Goal: Information Seeking & Learning: Learn about a topic

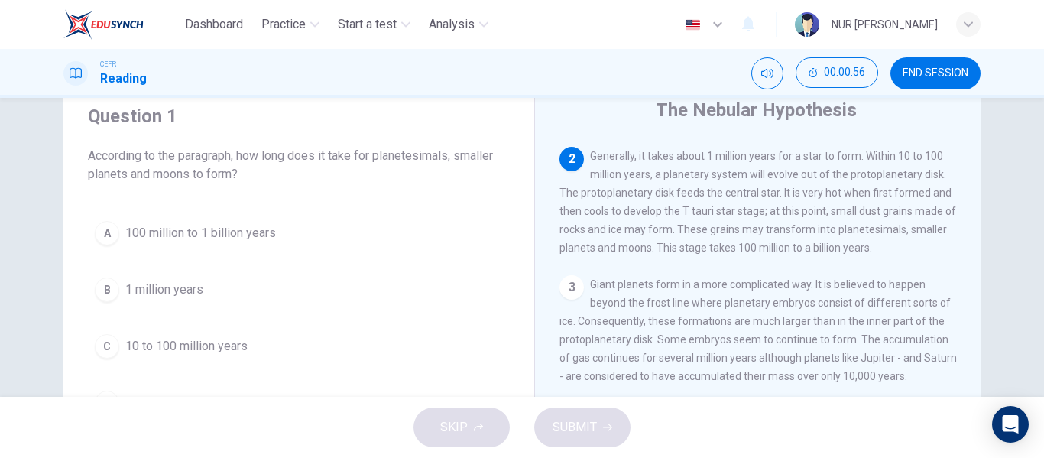
scroll to position [54, 0]
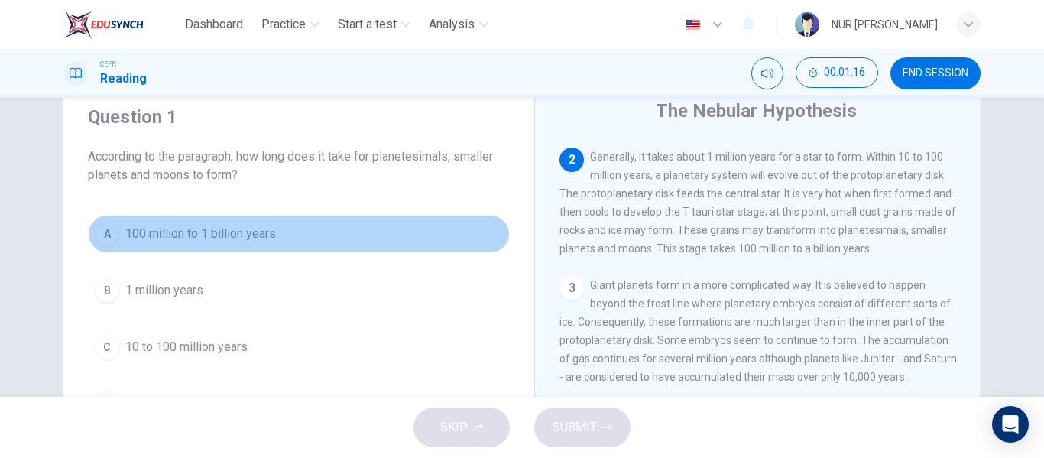
click at [206, 233] on span "100 million to 1 billion years" at bounding box center [200, 234] width 151 height 18
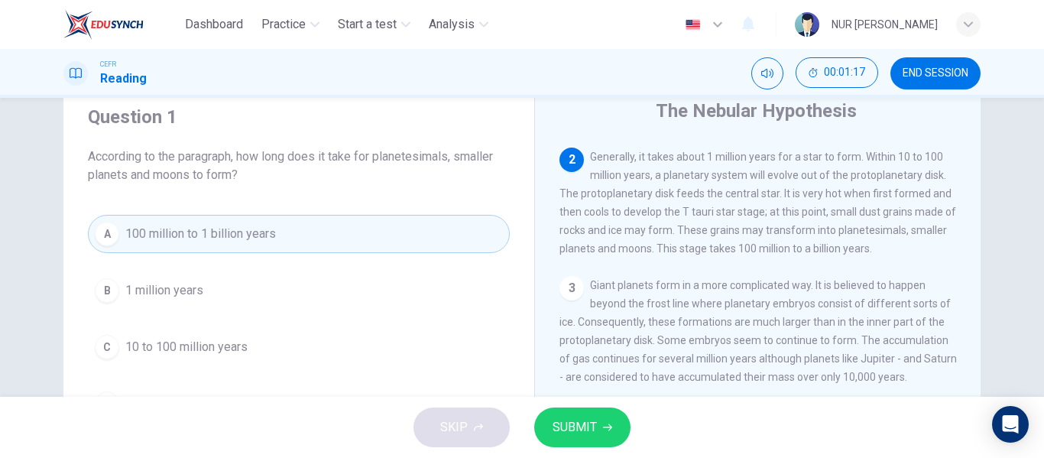
scroll to position [214, 0]
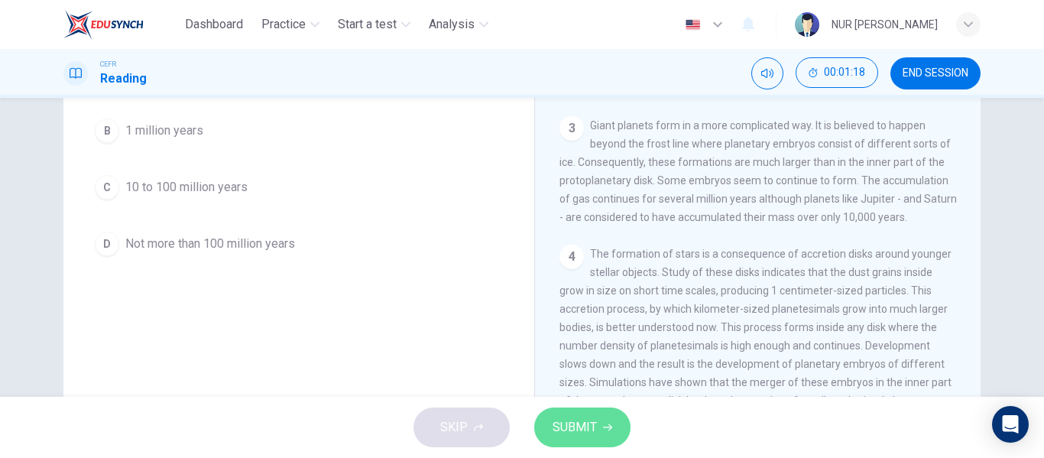
click at [603, 419] on button "SUBMIT" at bounding box center [582, 427] width 96 height 40
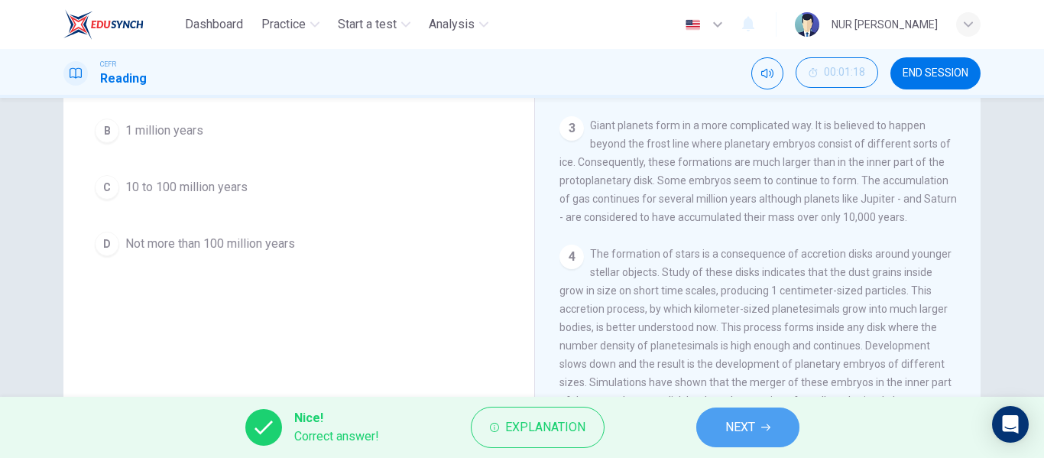
click at [759, 424] on button "NEXT" at bounding box center [747, 427] width 103 height 40
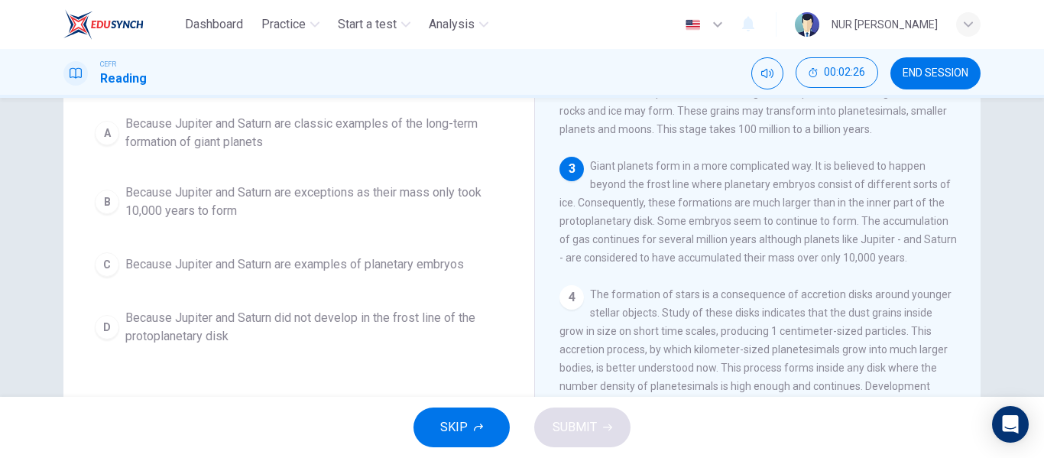
scroll to position [134, 0]
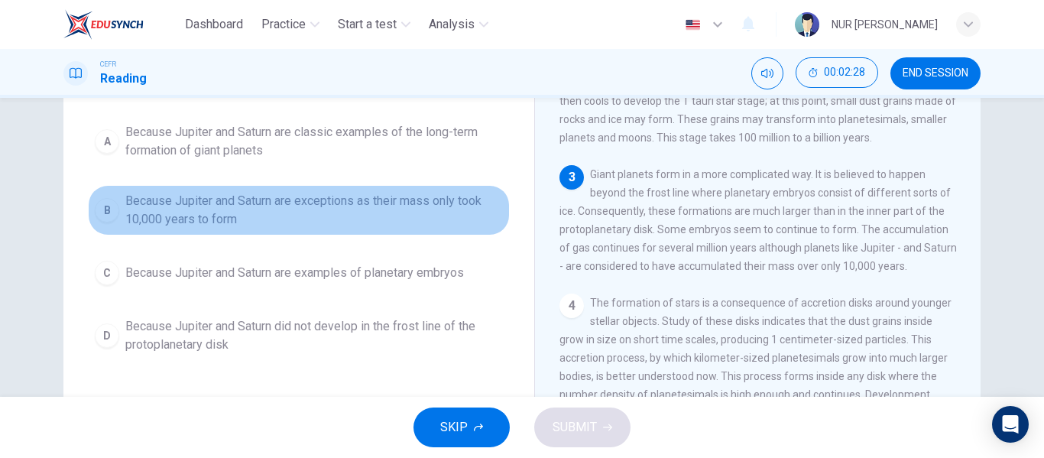
click at [406, 205] on span "Because Jupiter and Saturn are exceptions as their mass only took 10,000 years …" at bounding box center [313, 210] width 377 height 37
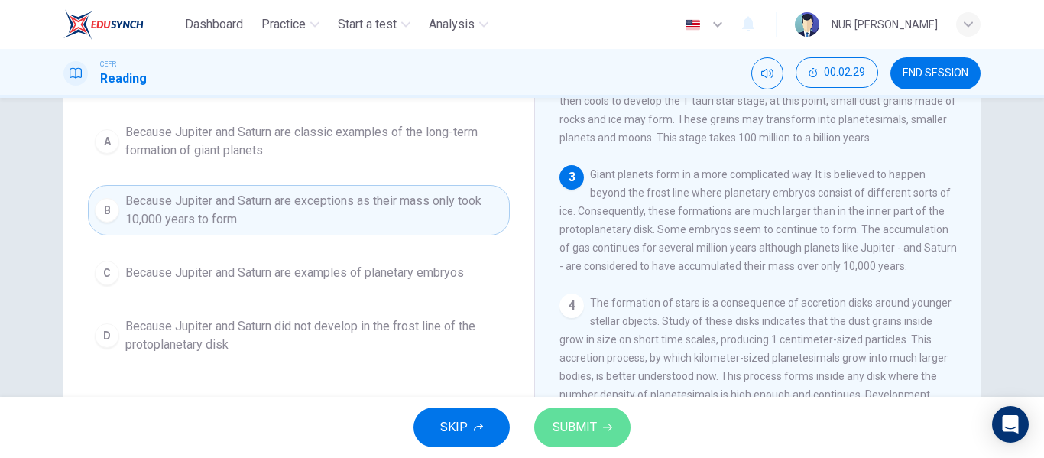
click at [578, 419] on span "SUBMIT" at bounding box center [574, 426] width 44 height 21
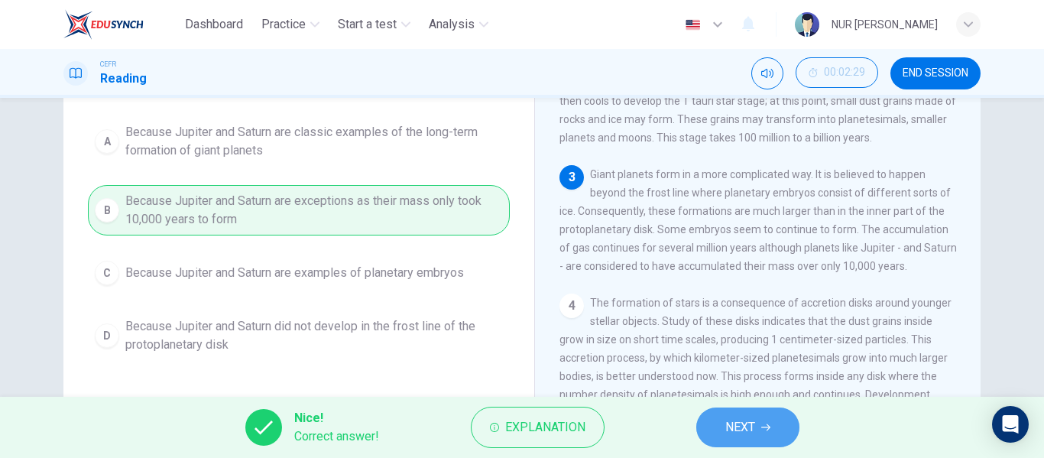
click at [715, 426] on button "NEXT" at bounding box center [747, 427] width 103 height 40
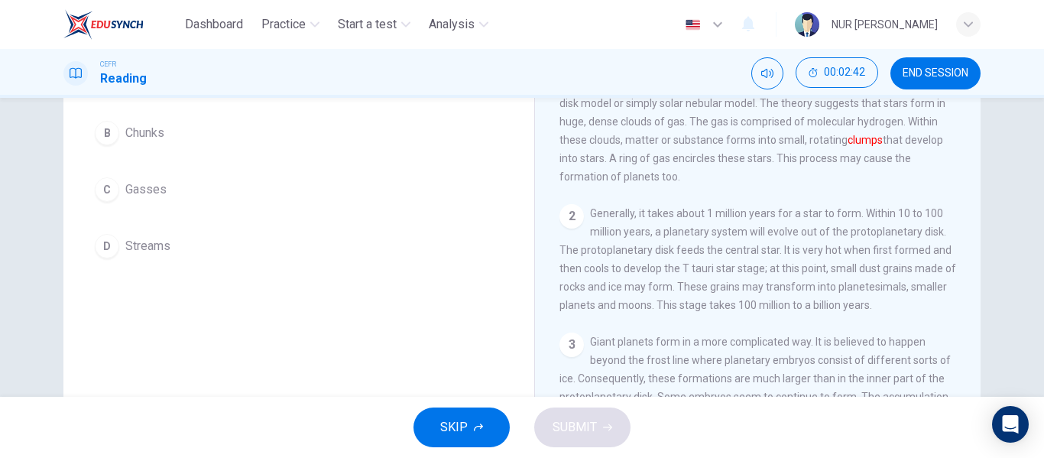
scroll to position [66, 0]
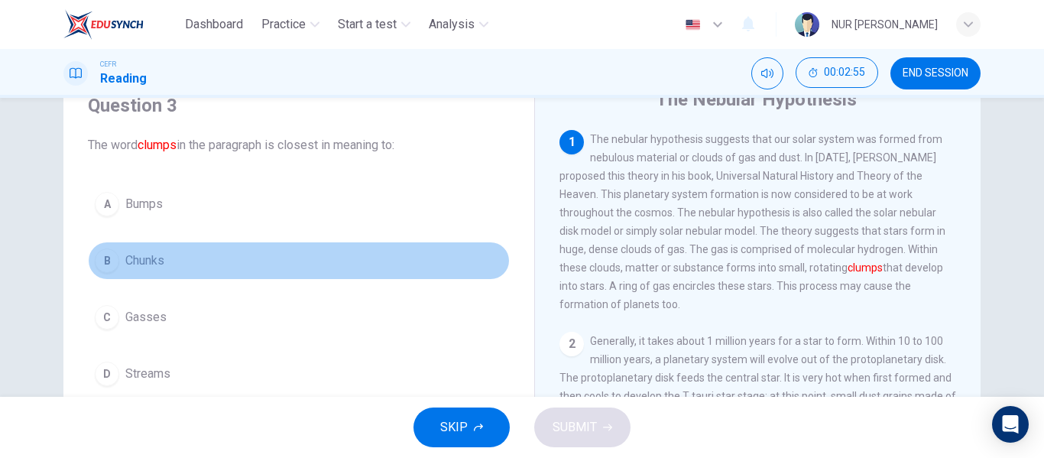
click at [259, 262] on button "B Chunks" at bounding box center [299, 260] width 422 height 38
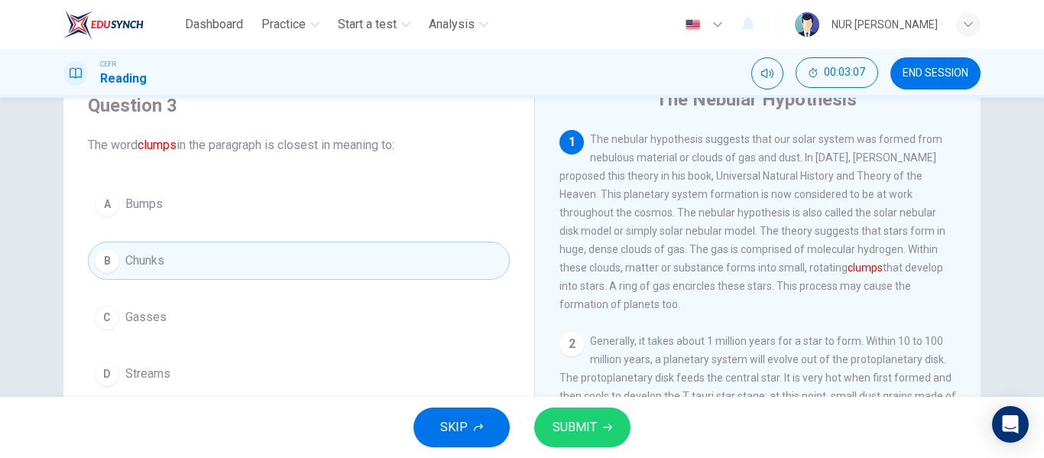
click at [217, 369] on button "D Streams" at bounding box center [299, 374] width 422 height 38
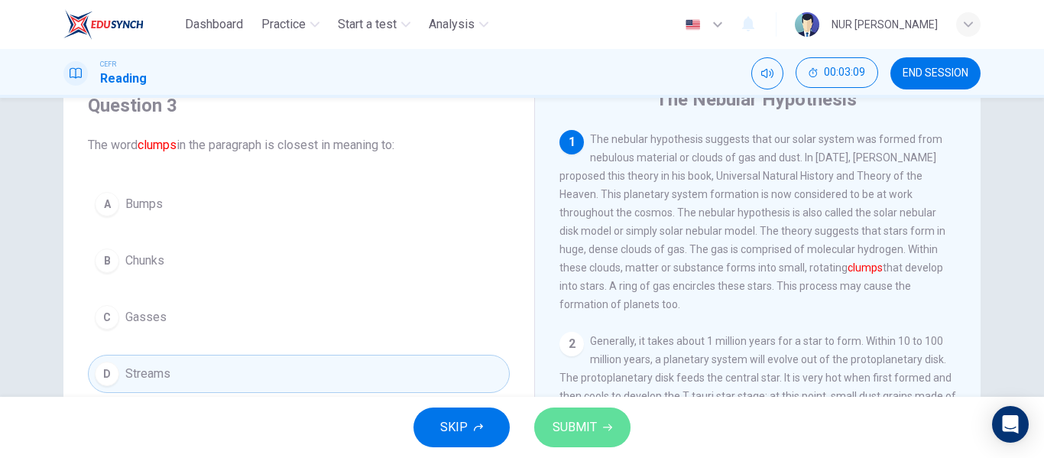
click at [584, 415] on button "SUBMIT" at bounding box center [582, 427] width 96 height 40
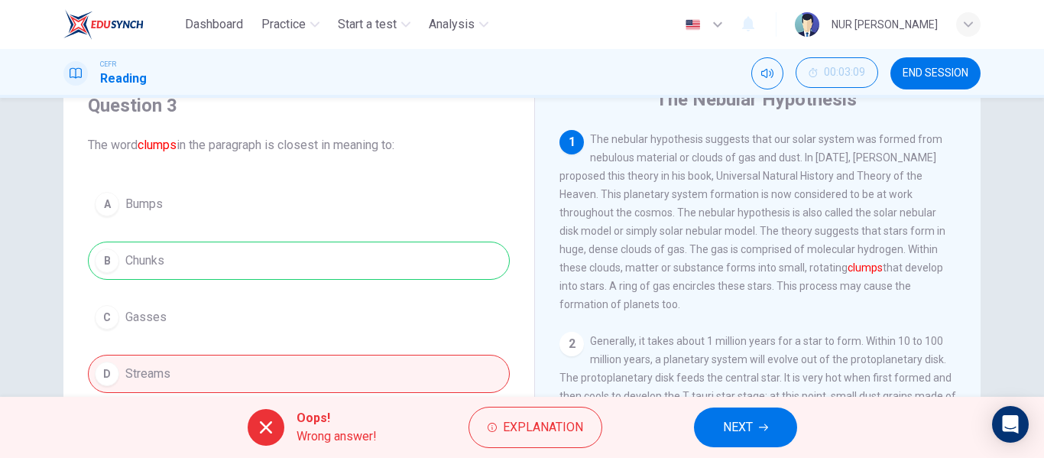
click at [775, 423] on button "NEXT" at bounding box center [745, 427] width 103 height 40
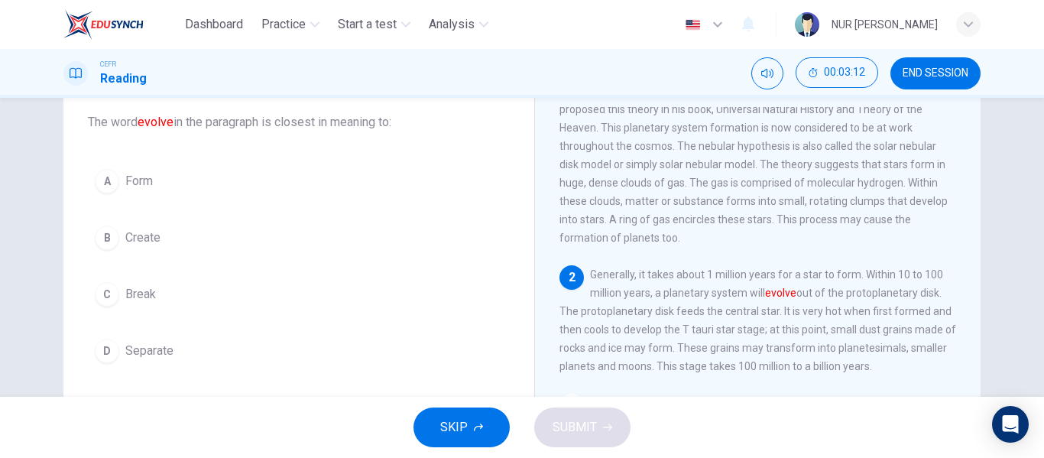
scroll to position [89, 0]
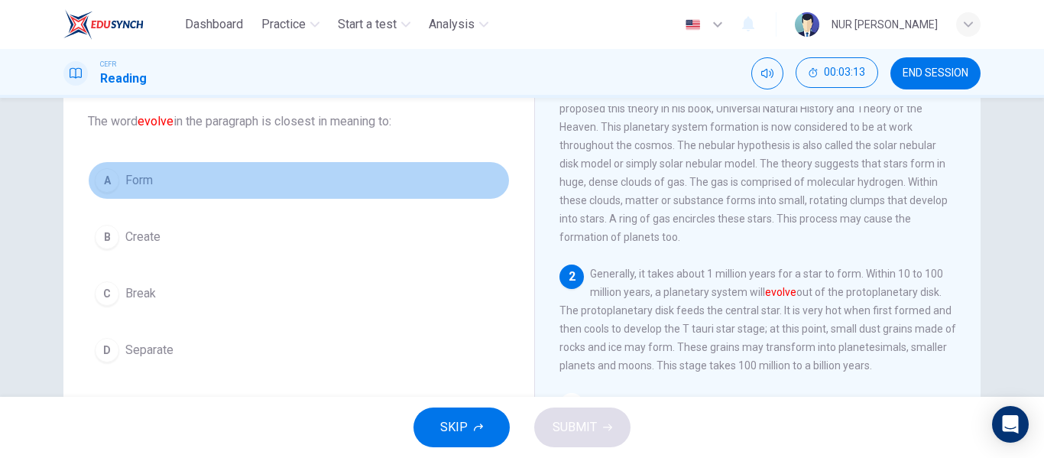
click at [204, 184] on button "A Form" at bounding box center [299, 180] width 422 height 38
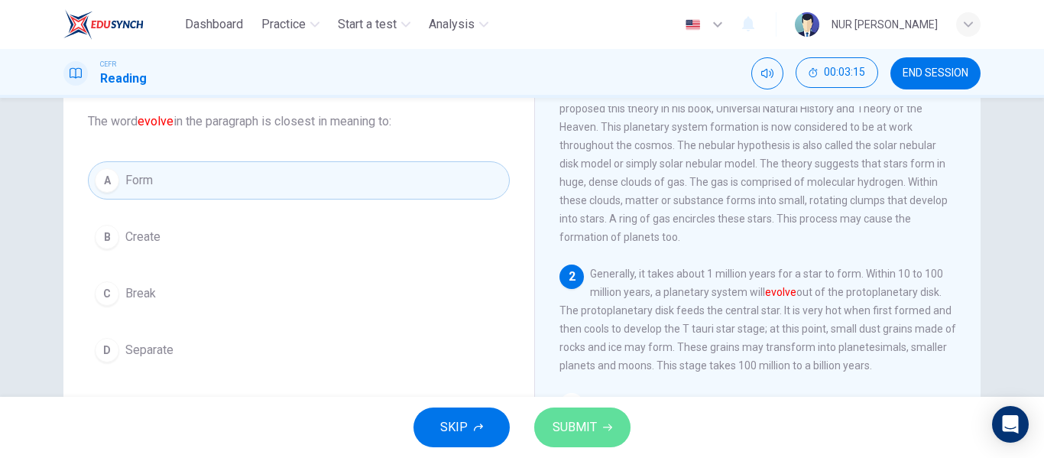
click at [594, 420] on span "SUBMIT" at bounding box center [574, 426] width 44 height 21
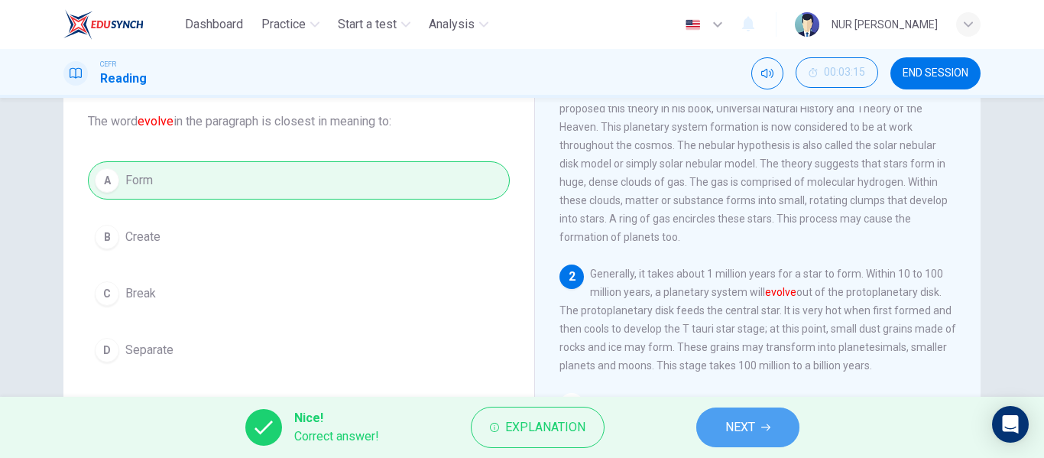
click at [760, 423] on button "NEXT" at bounding box center [747, 427] width 103 height 40
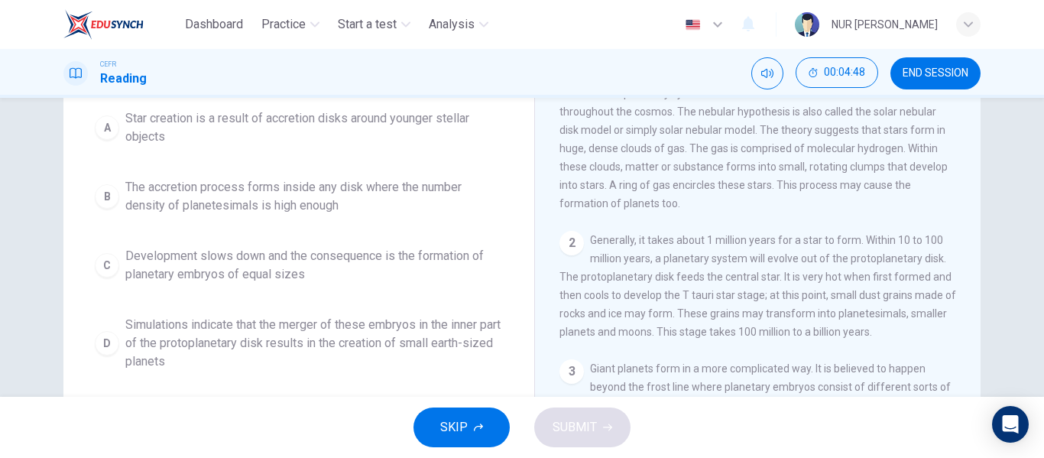
scroll to position [167, 0]
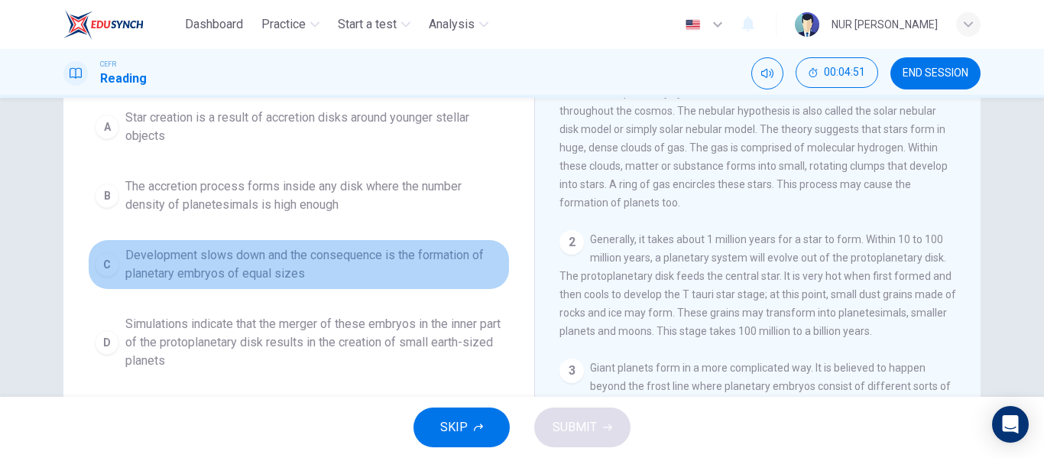
click at [454, 264] on span "Development slows down and the consequence is the formation of planetary embryo…" at bounding box center [313, 264] width 377 height 37
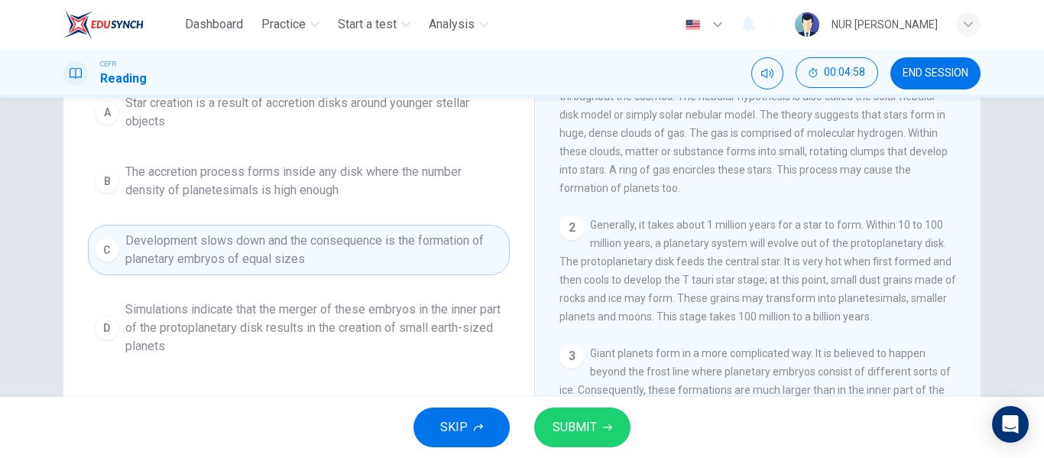
scroll to position [183, 0]
click at [565, 420] on span "SUBMIT" at bounding box center [574, 426] width 44 height 21
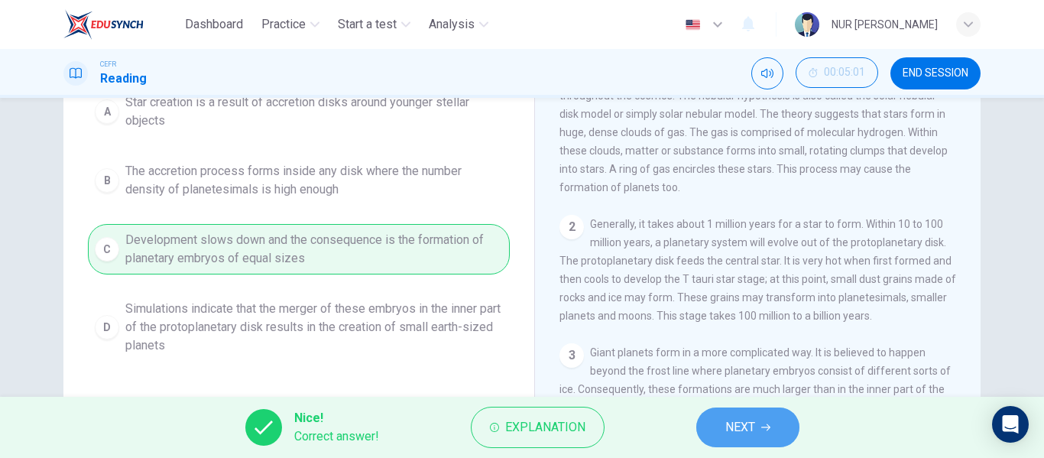
click at [733, 432] on span "NEXT" at bounding box center [740, 426] width 30 height 21
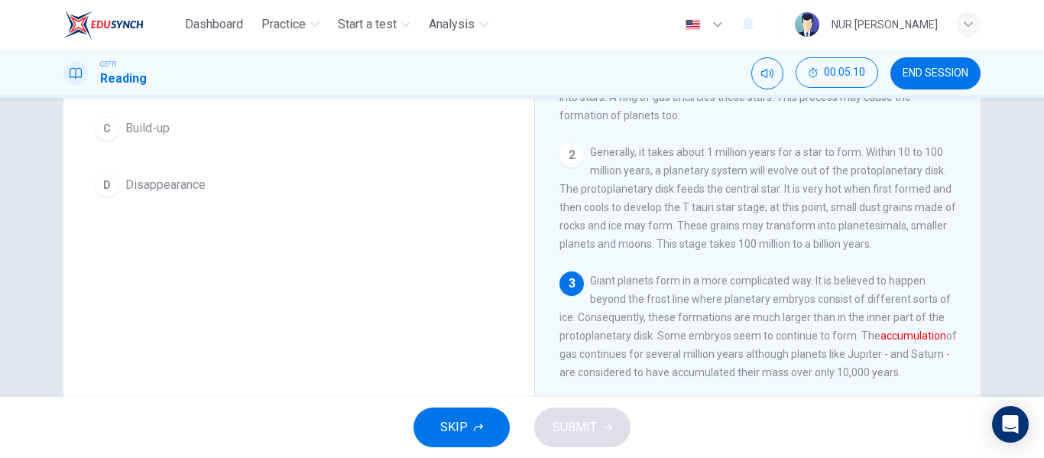
scroll to position [115, 0]
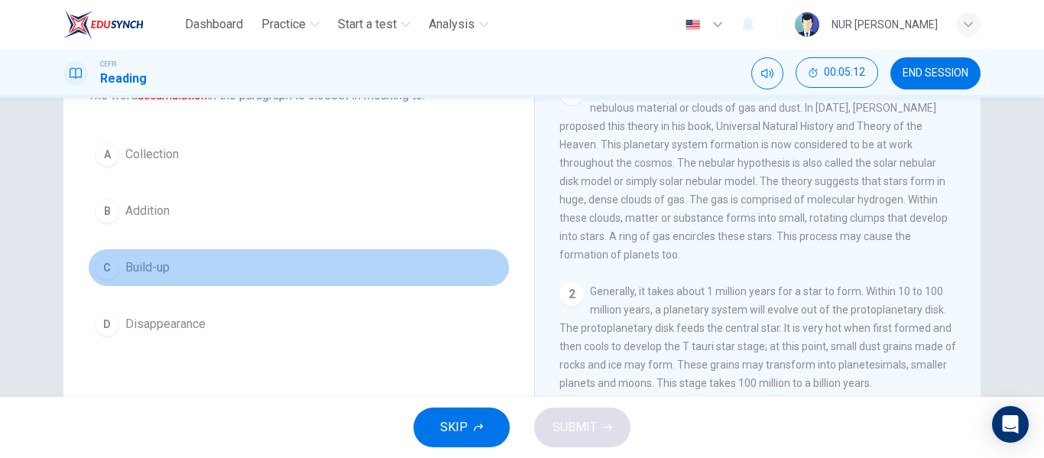
click at [303, 270] on button "C Build-up" at bounding box center [299, 267] width 422 height 38
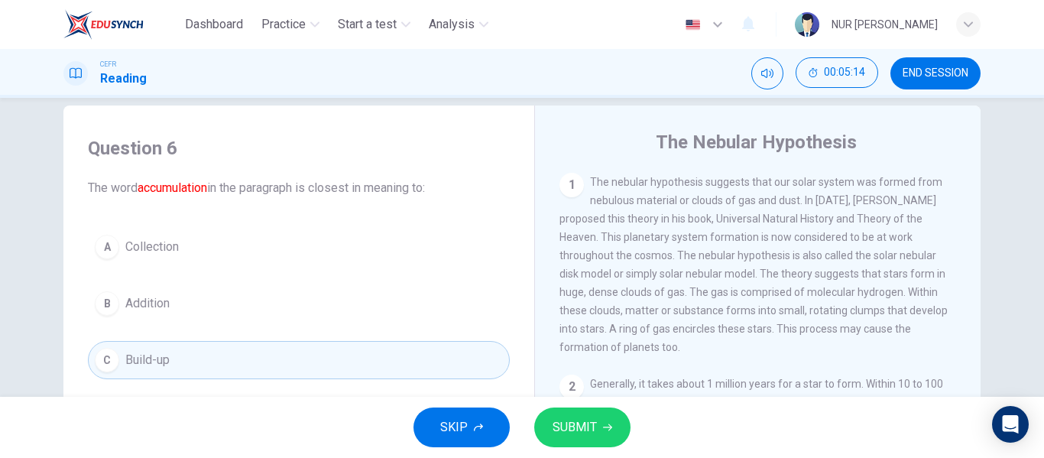
scroll to position [147, 0]
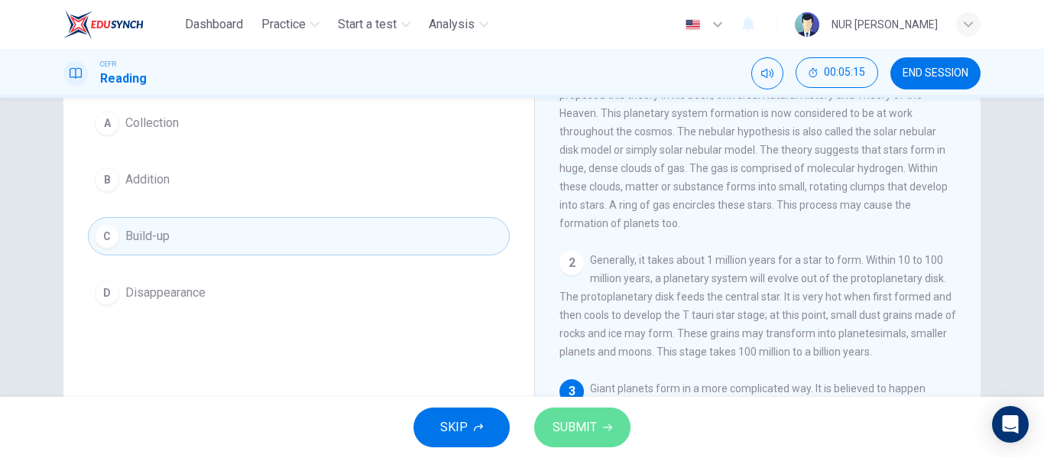
click at [568, 422] on span "SUBMIT" at bounding box center [574, 426] width 44 height 21
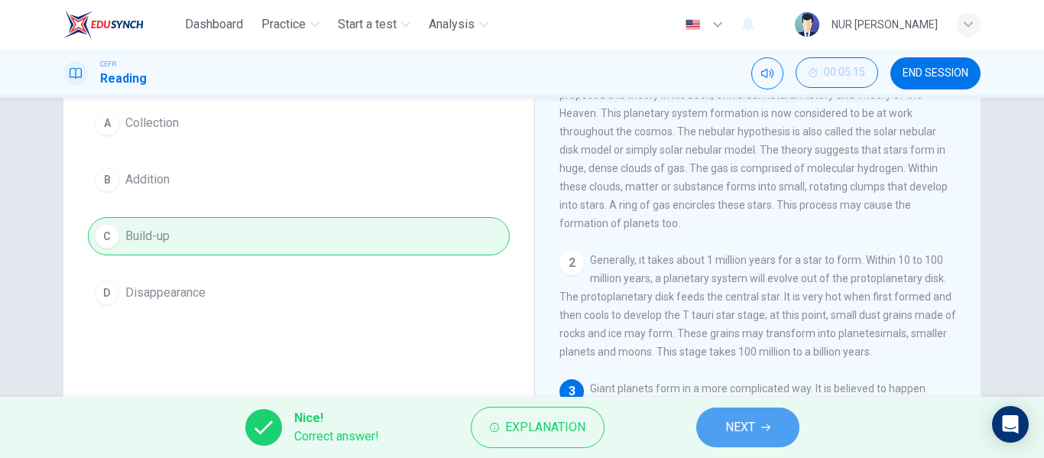
click at [756, 439] on button "NEXT" at bounding box center [747, 427] width 103 height 40
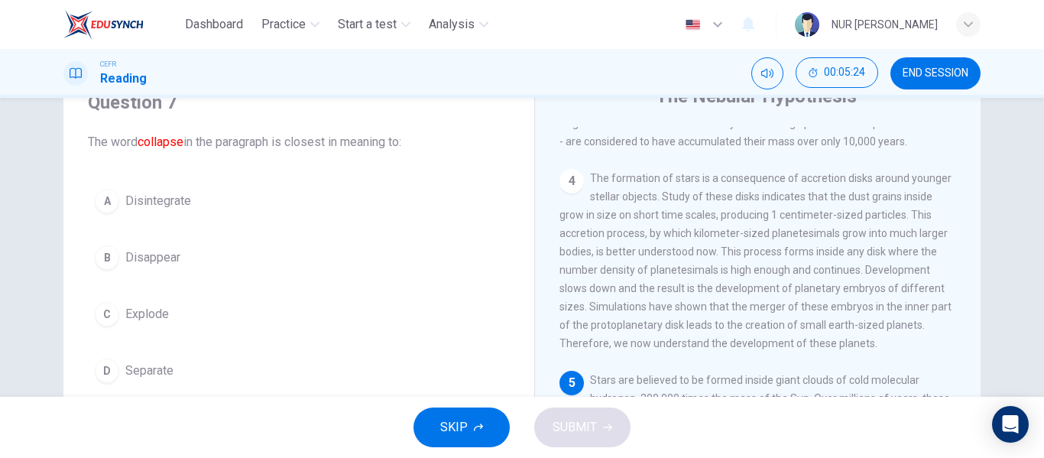
scroll to position [68, 0]
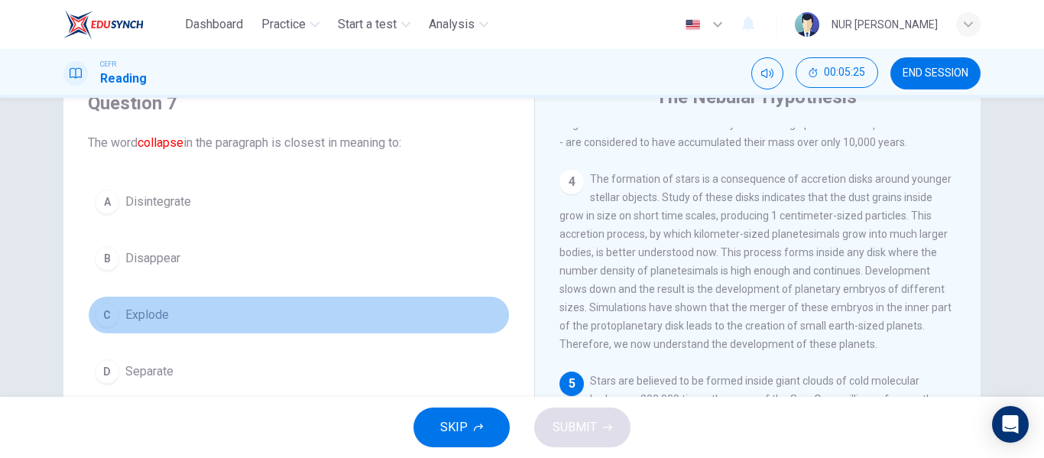
click at [222, 326] on button "C Explode" at bounding box center [299, 315] width 422 height 38
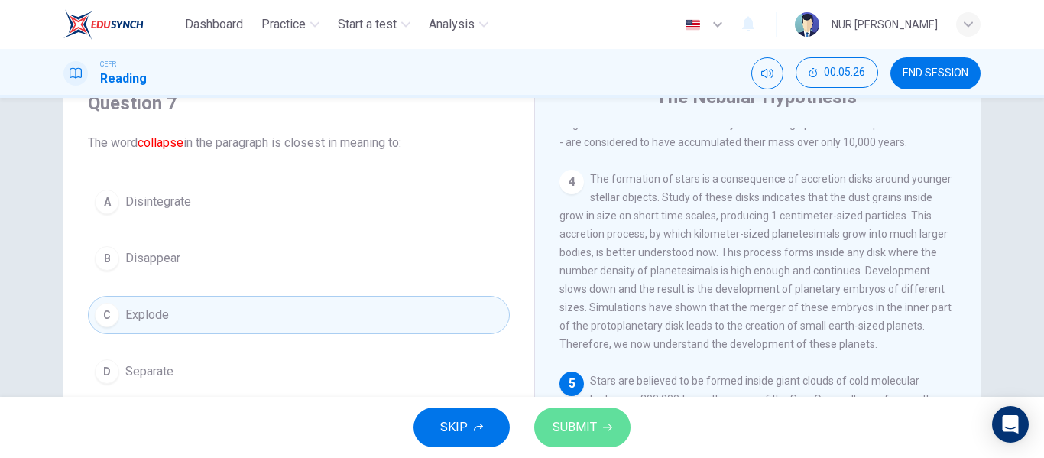
click at [581, 420] on span "SUBMIT" at bounding box center [574, 426] width 44 height 21
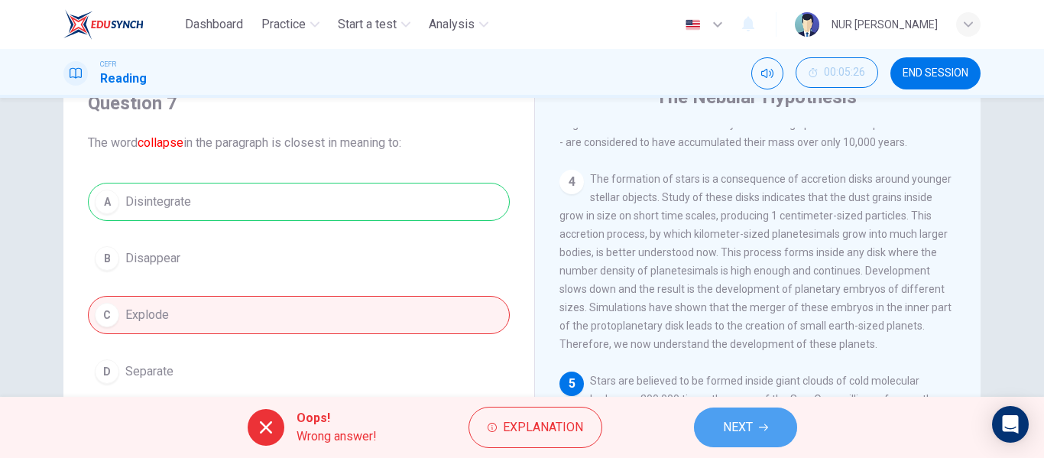
click at [717, 420] on button "NEXT" at bounding box center [745, 427] width 103 height 40
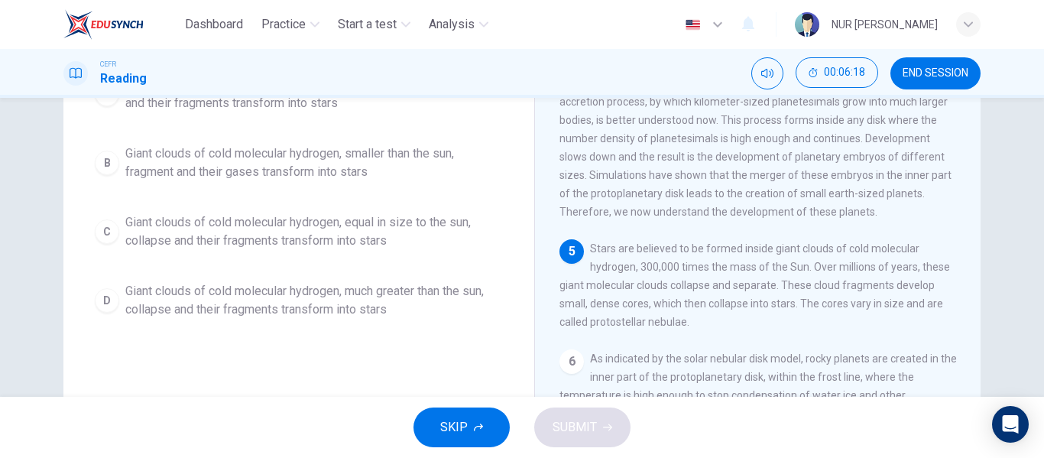
scroll to position [202, 0]
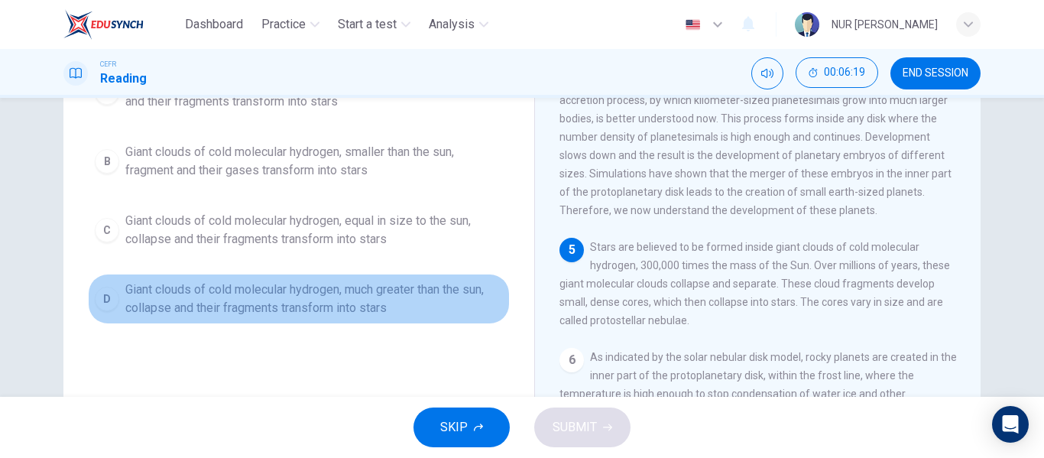
click at [277, 297] on span "Giant clouds of cold molecular hydrogen, much greater than the sun, collapse an…" at bounding box center [313, 298] width 377 height 37
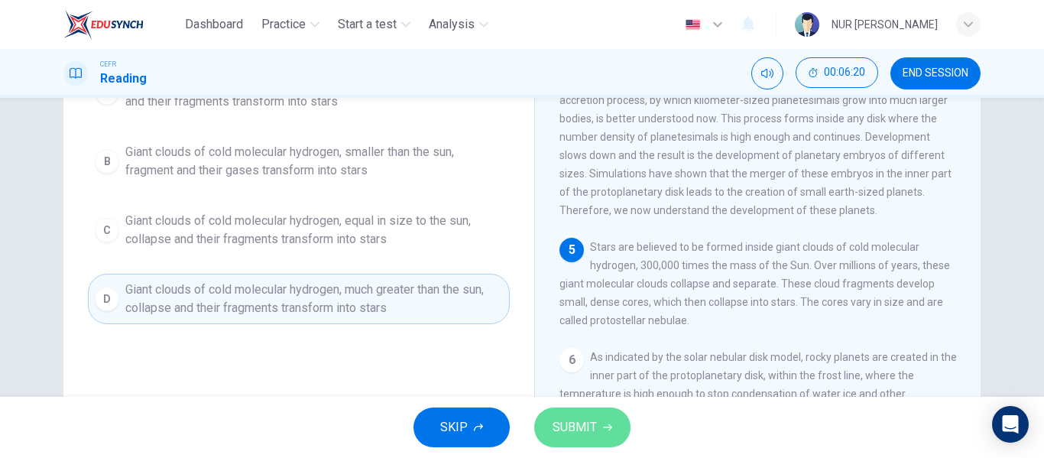
click at [569, 423] on span "SUBMIT" at bounding box center [574, 426] width 44 height 21
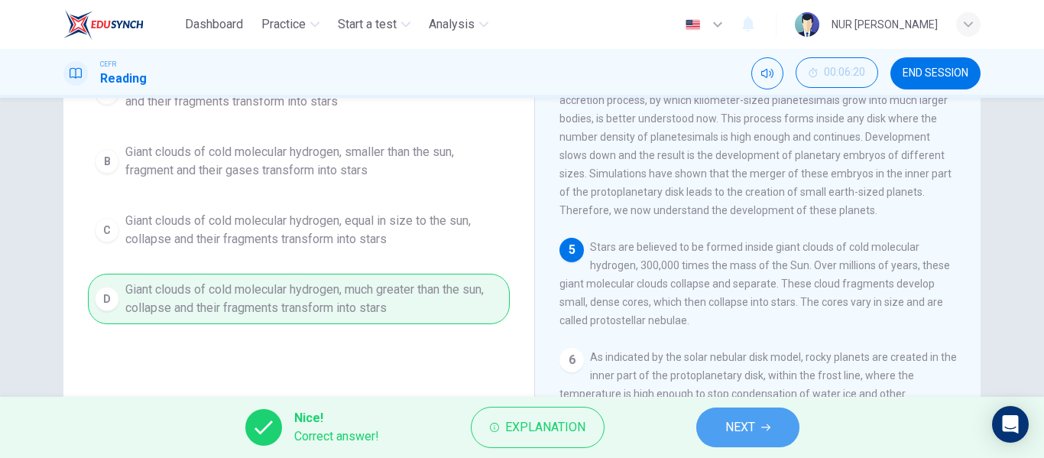
click at [781, 428] on button "NEXT" at bounding box center [747, 427] width 103 height 40
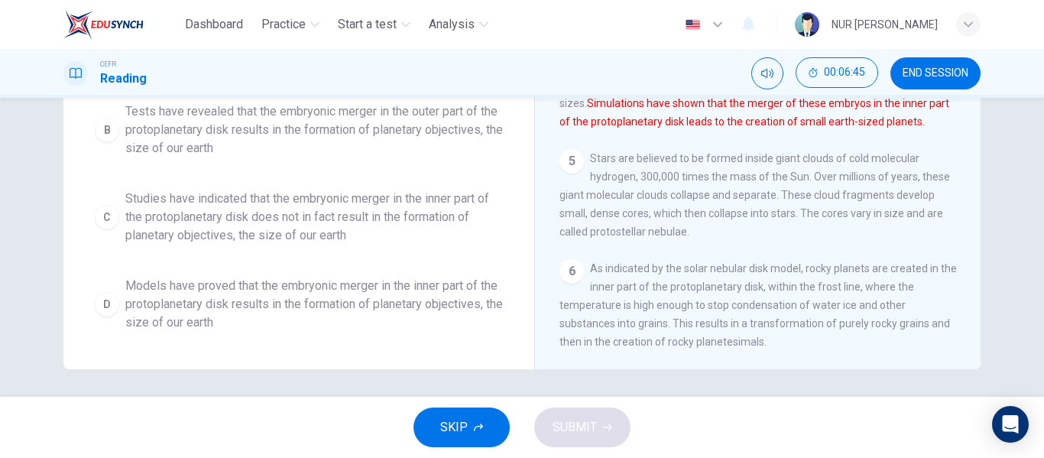
scroll to position [291, 0]
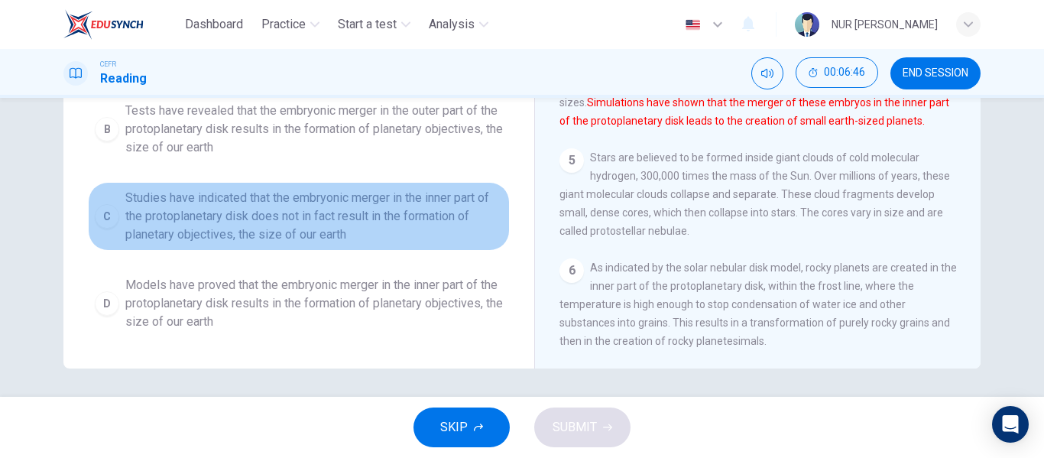
click at [295, 209] on span "Studies have indicated that the embryonic merger in the inner part of the proto…" at bounding box center [313, 216] width 377 height 55
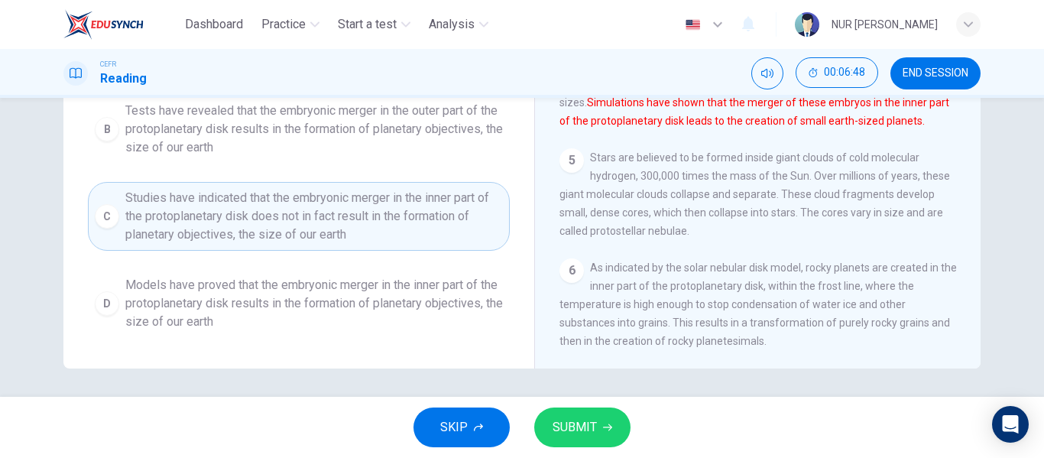
click at [584, 427] on span "SUBMIT" at bounding box center [574, 426] width 44 height 21
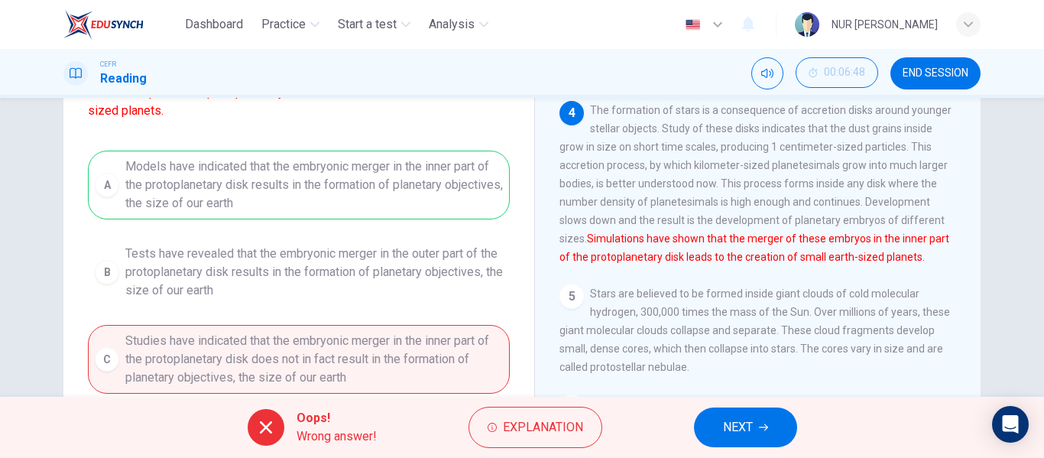
scroll to position [154, 0]
click at [731, 427] on span "NEXT" at bounding box center [738, 426] width 30 height 21
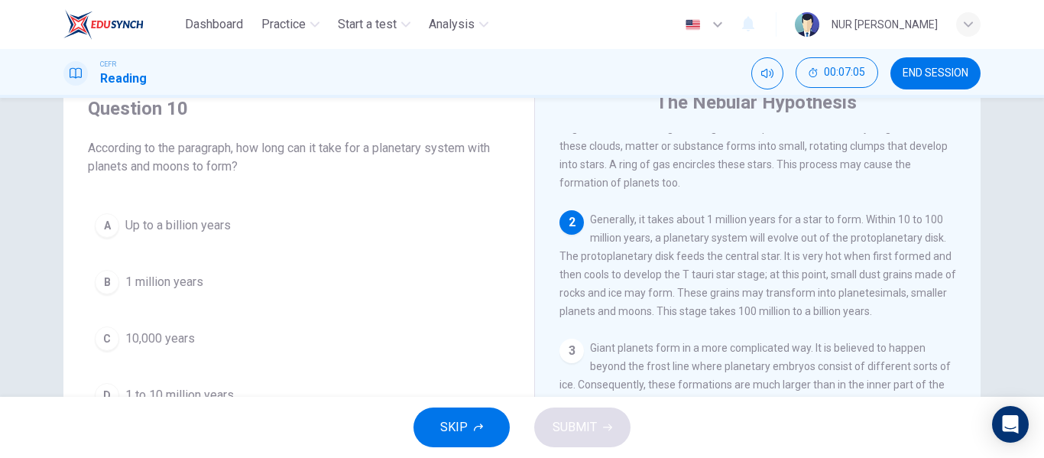
scroll to position [62, 0]
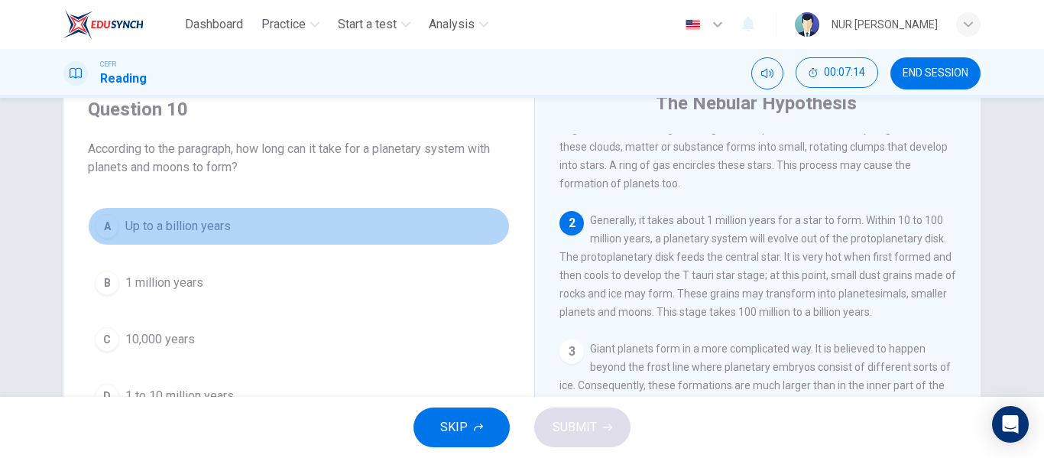
click at [207, 230] on span "Up to a billion years" at bounding box center [177, 226] width 105 height 18
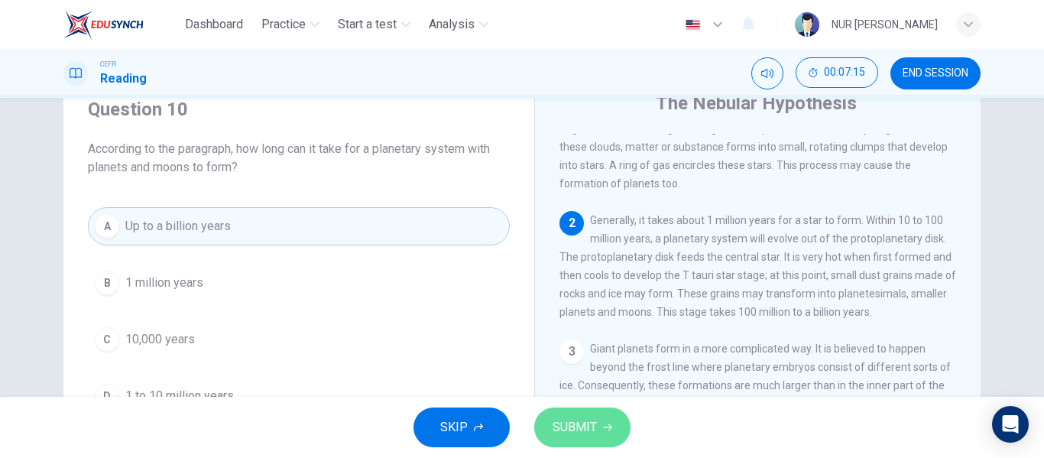
click at [593, 415] on button "SUBMIT" at bounding box center [582, 427] width 96 height 40
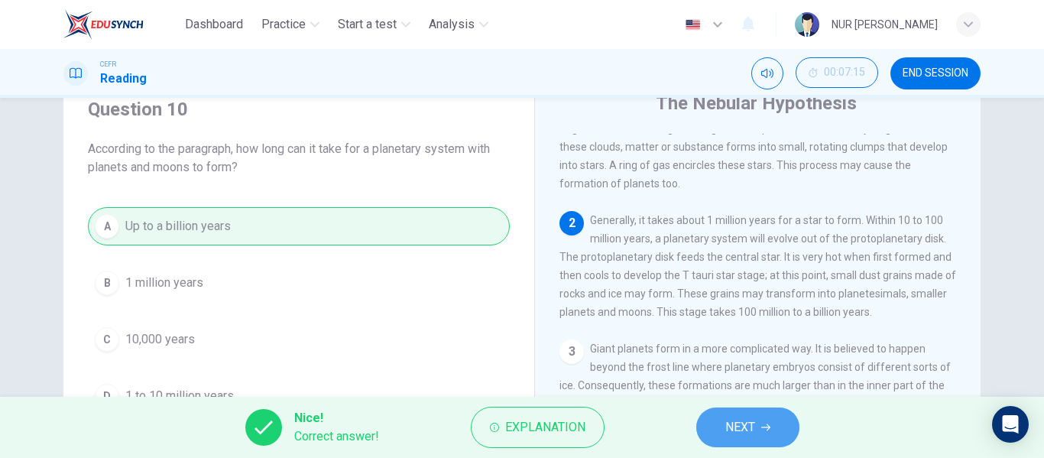
click at [714, 416] on button "NEXT" at bounding box center [747, 427] width 103 height 40
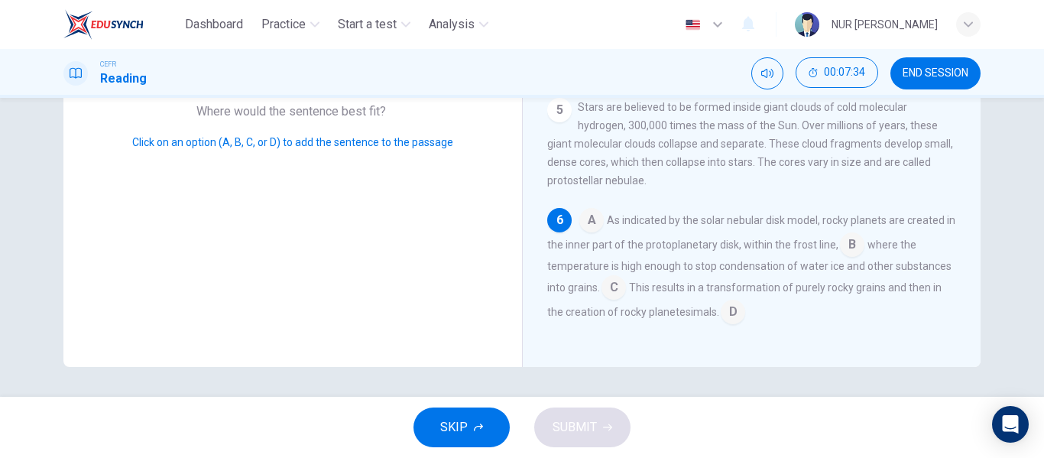
scroll to position [465, 0]
click at [724, 323] on input at bounding box center [732, 313] width 24 height 24
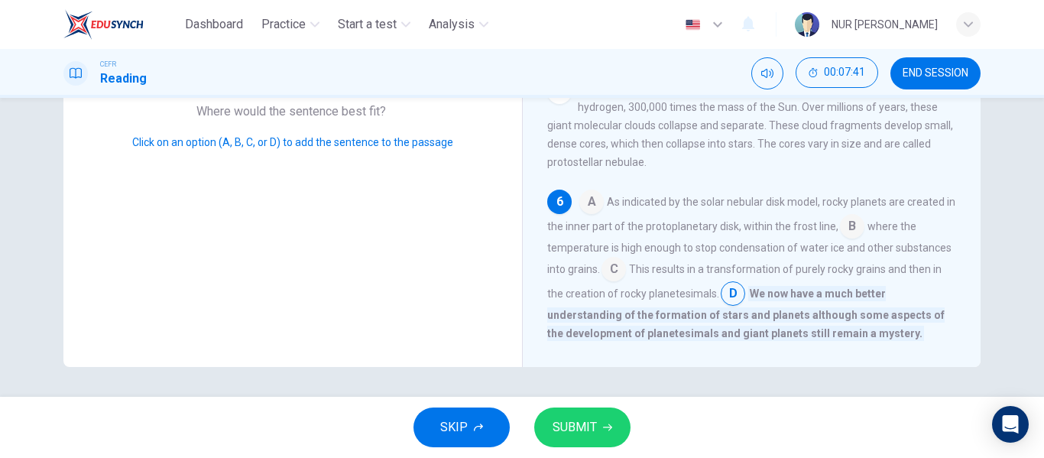
click at [586, 429] on span "SUBMIT" at bounding box center [574, 426] width 44 height 21
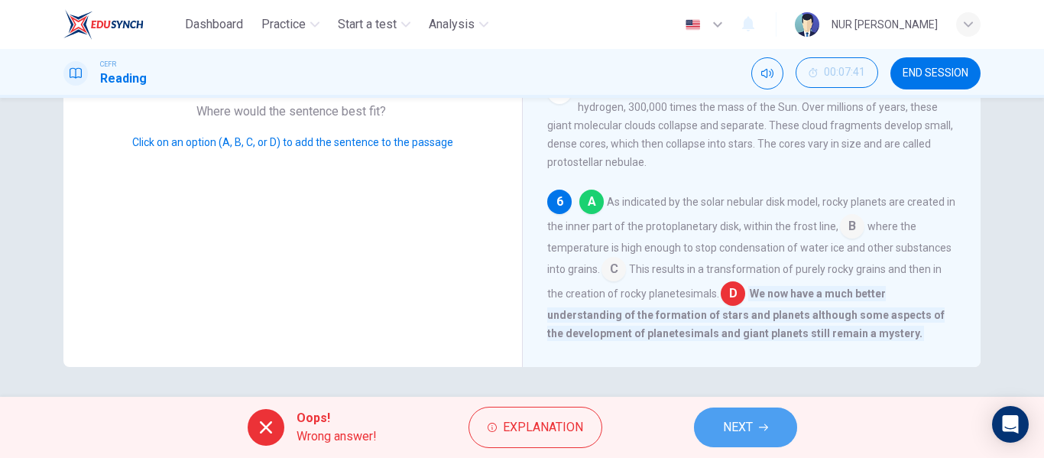
click at [777, 421] on button "NEXT" at bounding box center [745, 427] width 103 height 40
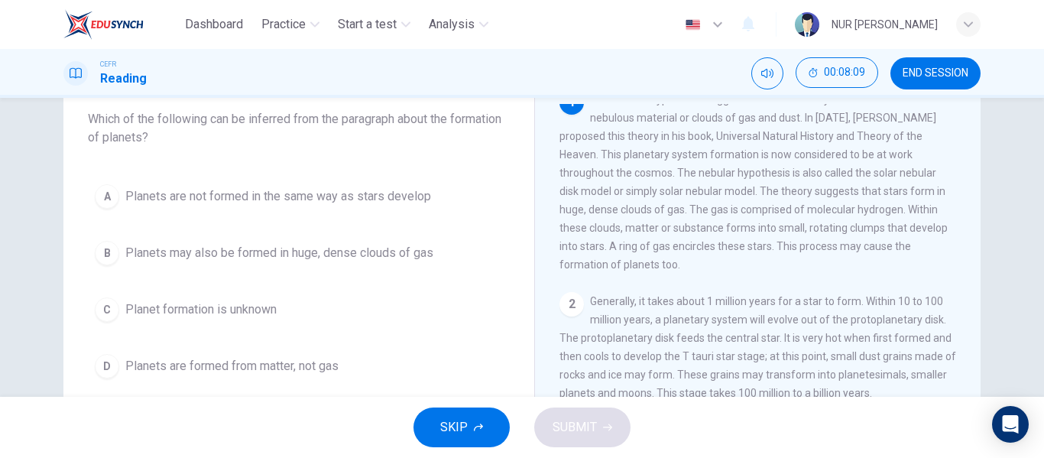
scroll to position [0, 0]
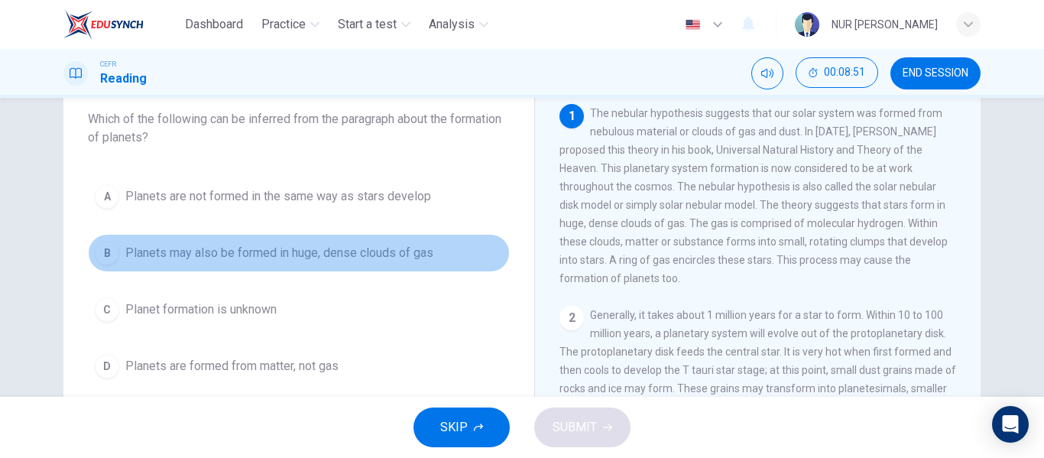
click at [365, 262] on button "B Planets may also be formed in huge, dense clouds of gas" at bounding box center [299, 253] width 422 height 38
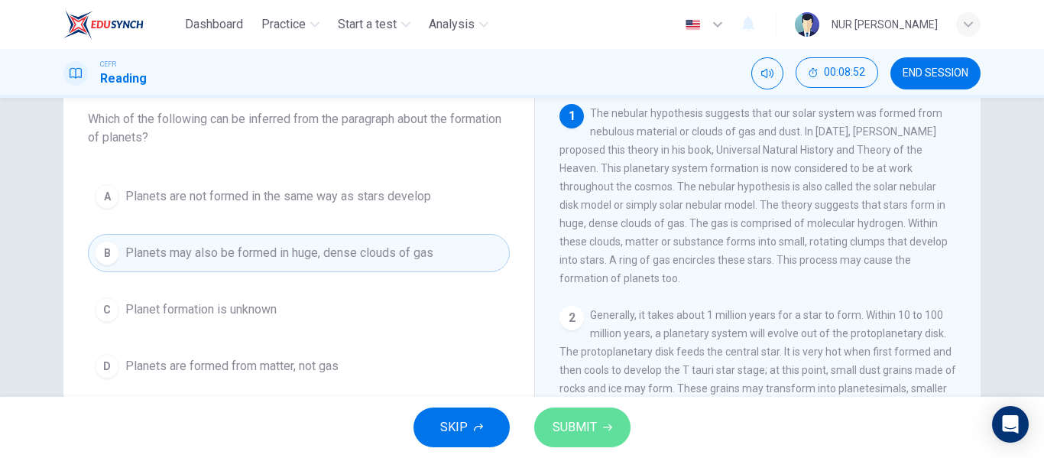
click at [592, 432] on span "SUBMIT" at bounding box center [574, 426] width 44 height 21
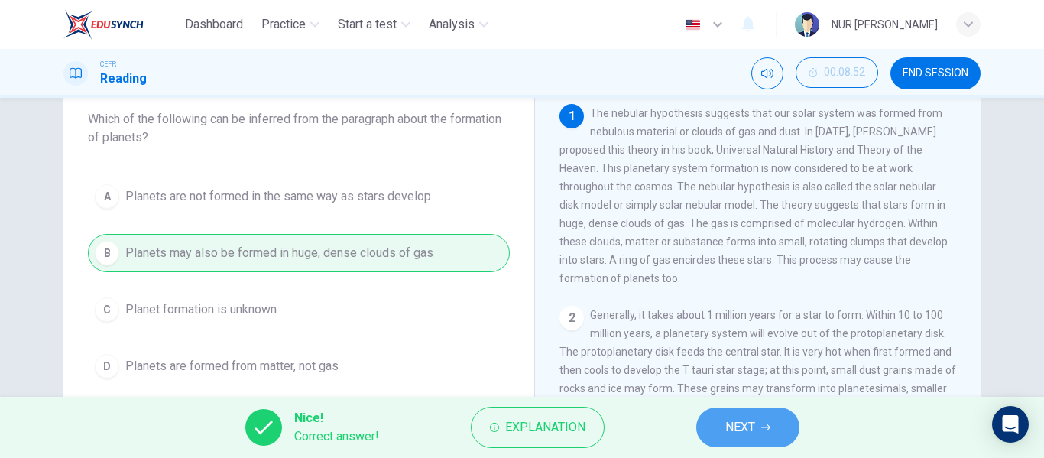
click at [731, 435] on span "NEXT" at bounding box center [740, 426] width 30 height 21
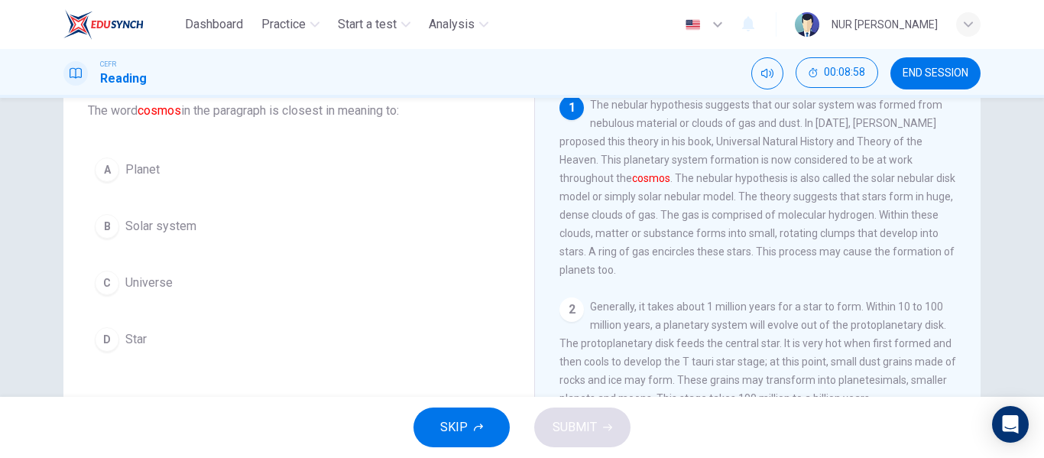
scroll to position [101, 0]
click at [200, 240] on button "B Solar system" at bounding box center [299, 225] width 422 height 38
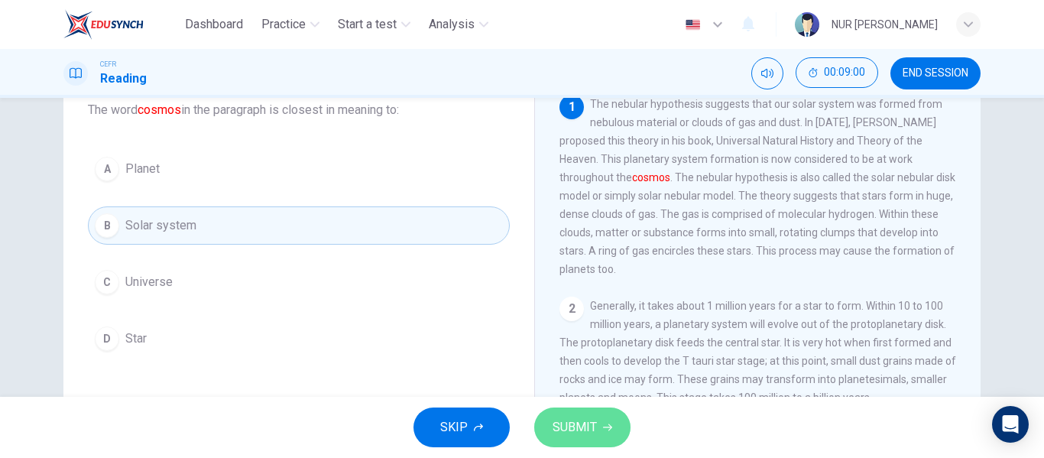
click at [617, 419] on button "SUBMIT" at bounding box center [582, 427] width 96 height 40
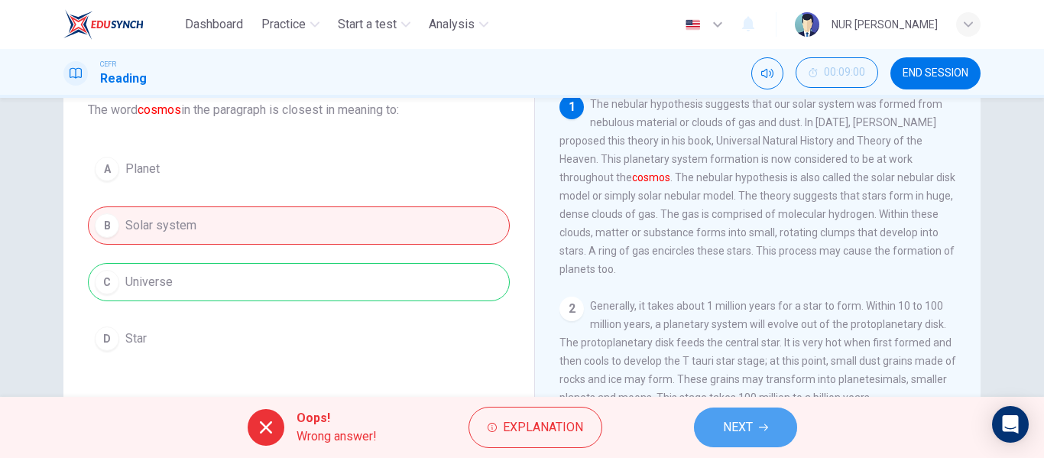
click at [755, 436] on button "NEXT" at bounding box center [745, 427] width 103 height 40
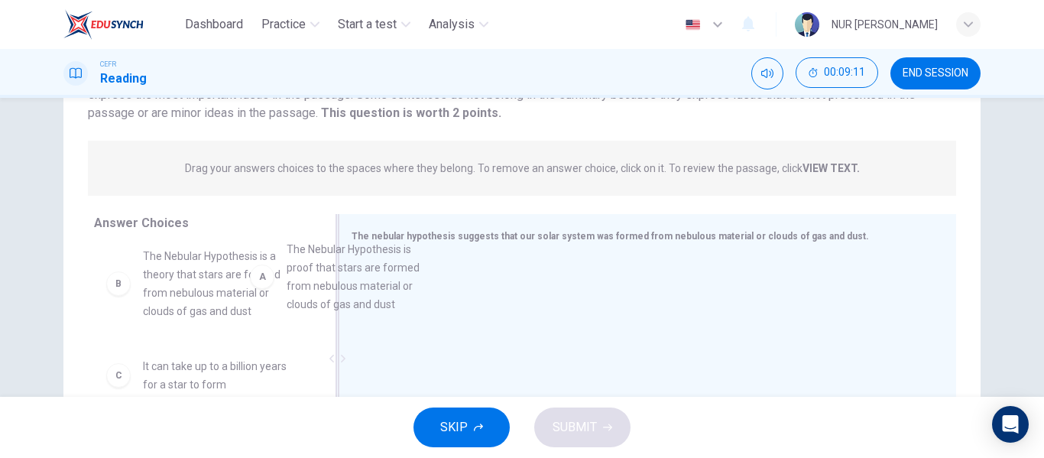
scroll to position [10, 0]
drag, startPoint x: 242, startPoint y: 297, endPoint x: 456, endPoint y: 292, distance: 214.0
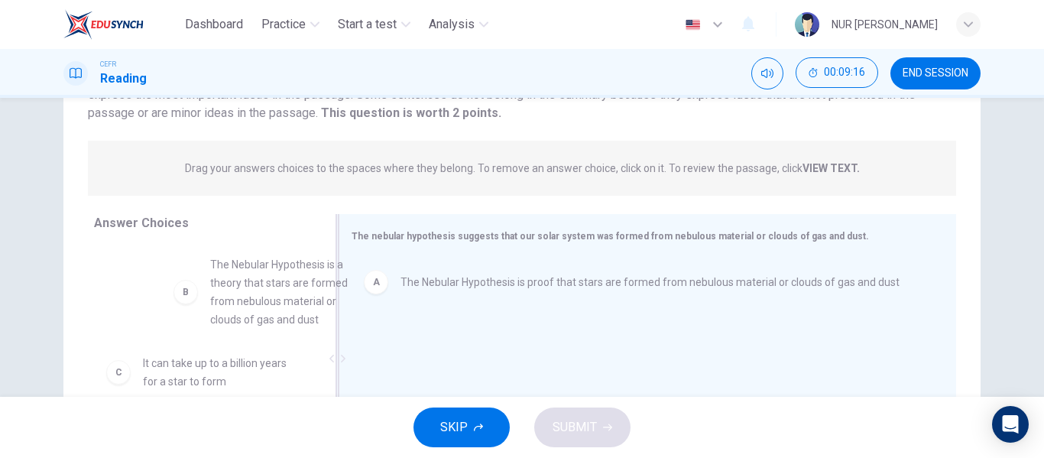
scroll to position [0, 0]
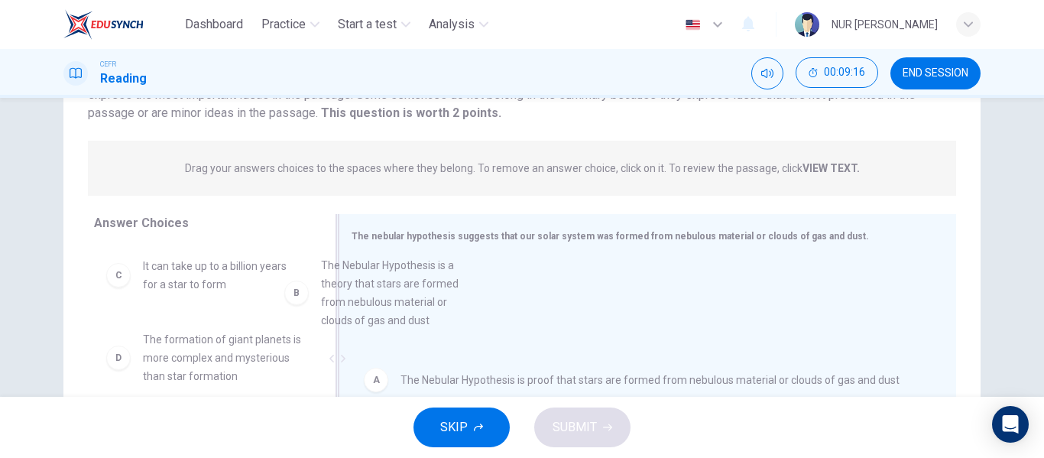
drag, startPoint x: 250, startPoint y: 314, endPoint x: 471, endPoint y: 326, distance: 221.9
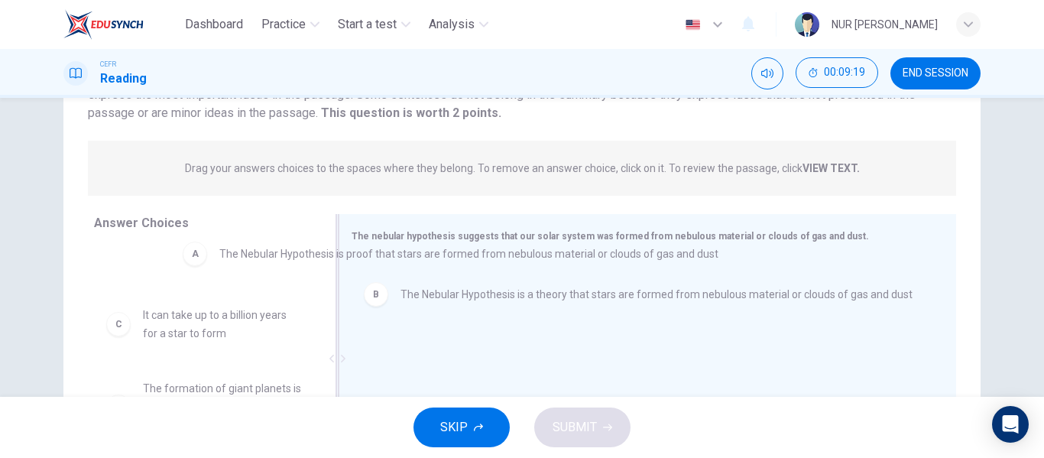
drag, startPoint x: 474, startPoint y: 290, endPoint x: 277, endPoint y: 259, distance: 199.6
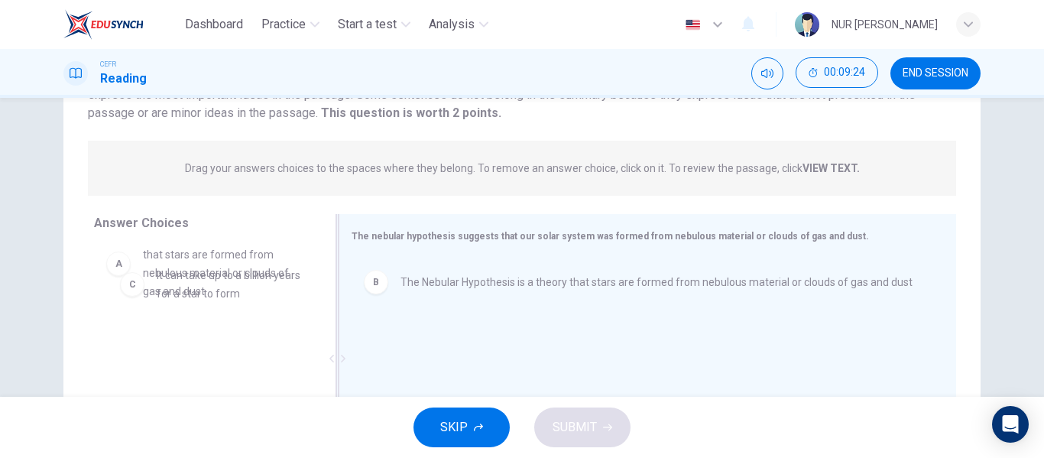
scroll to position [28, 0]
drag, startPoint x: 241, startPoint y: 293, endPoint x: 238, endPoint y: 356, distance: 63.5
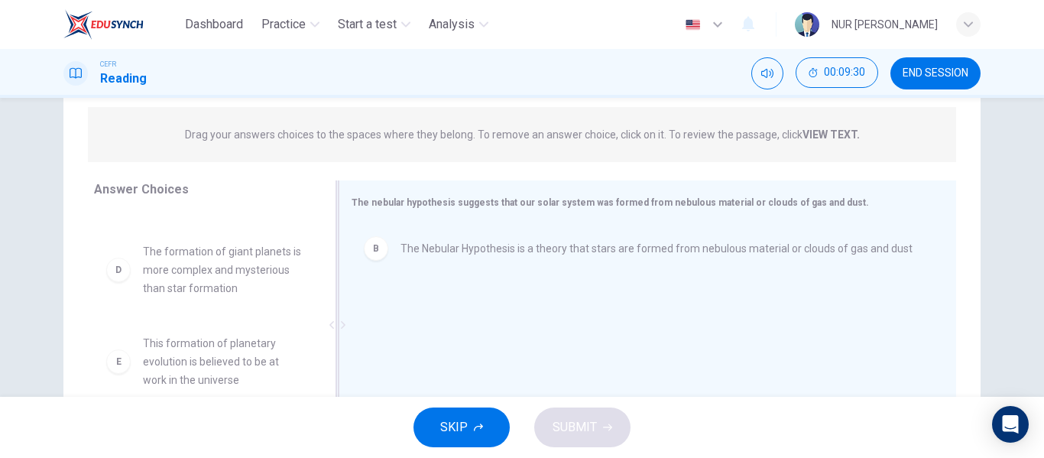
scroll to position [181, 0]
click at [832, 131] on strong "VIEW TEXT." at bounding box center [830, 134] width 57 height 12
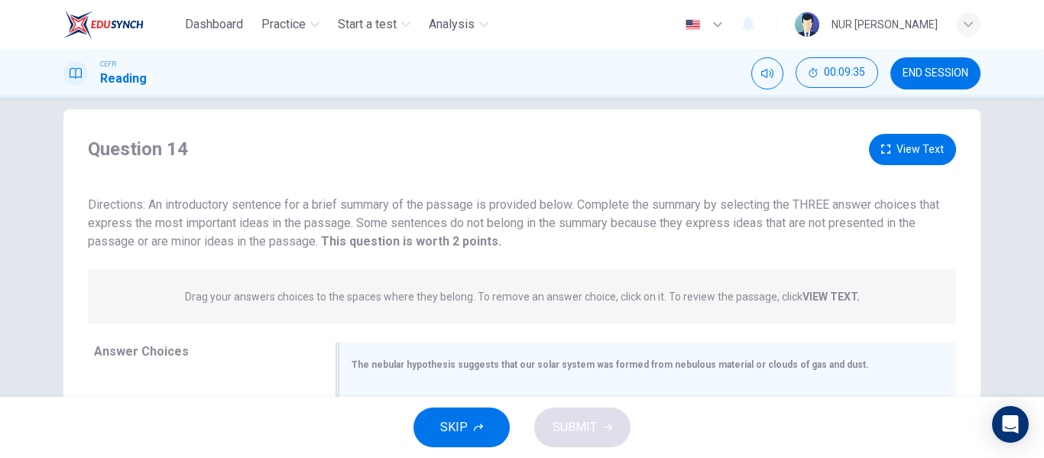
scroll to position [18, 0]
click at [923, 158] on button "View Text" at bounding box center [912, 149] width 87 height 31
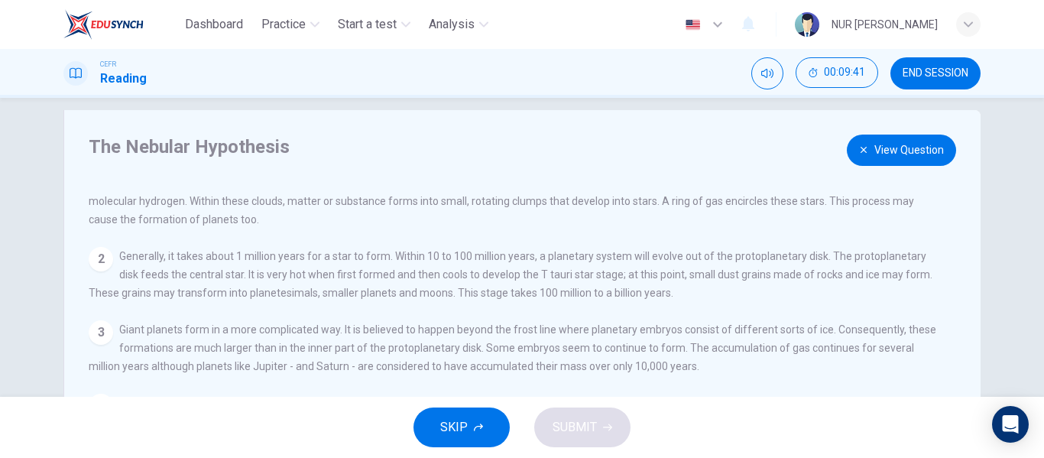
scroll to position [36, 0]
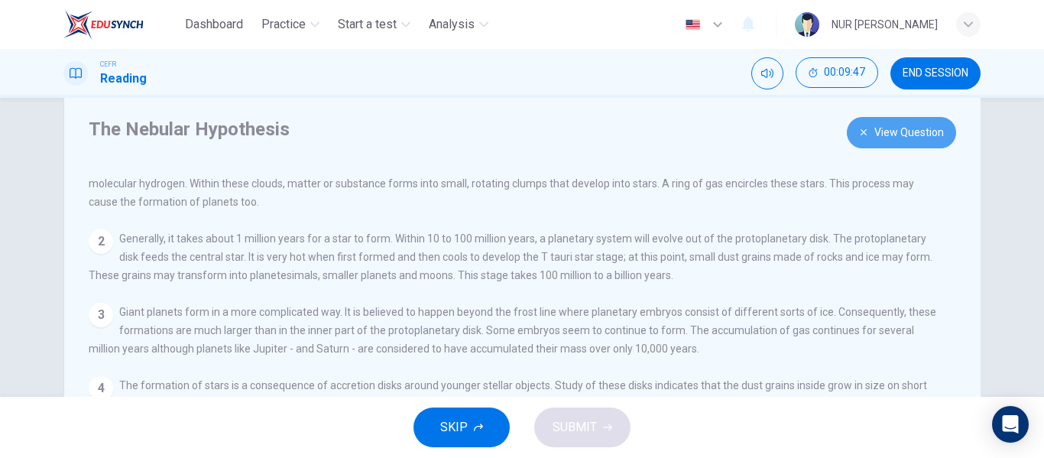
click at [922, 144] on button "View Question" at bounding box center [901, 132] width 109 height 31
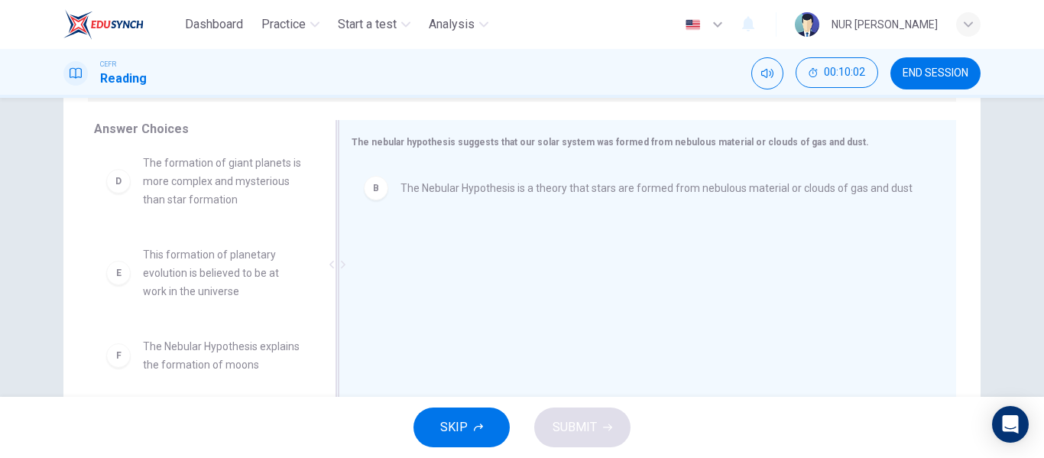
scroll to position [222, 0]
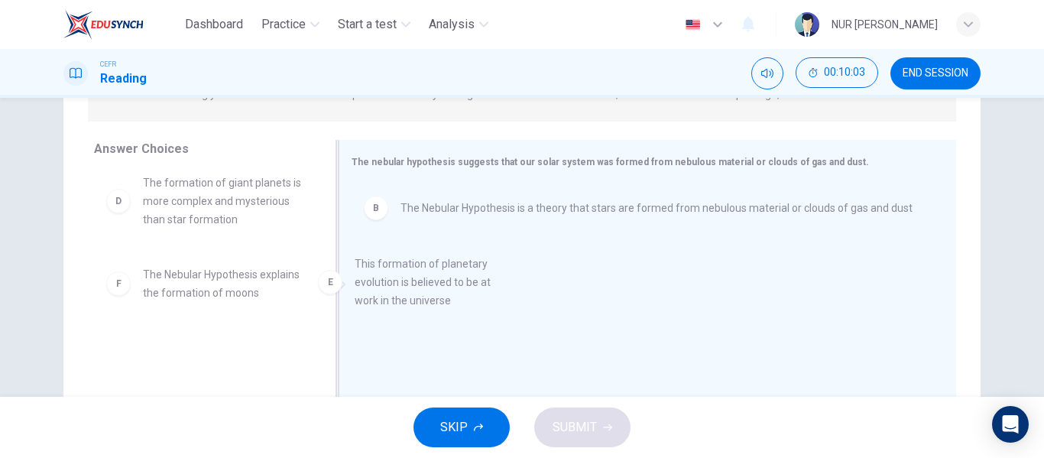
drag, startPoint x: 254, startPoint y: 306, endPoint x: 478, endPoint y: 316, distance: 224.1
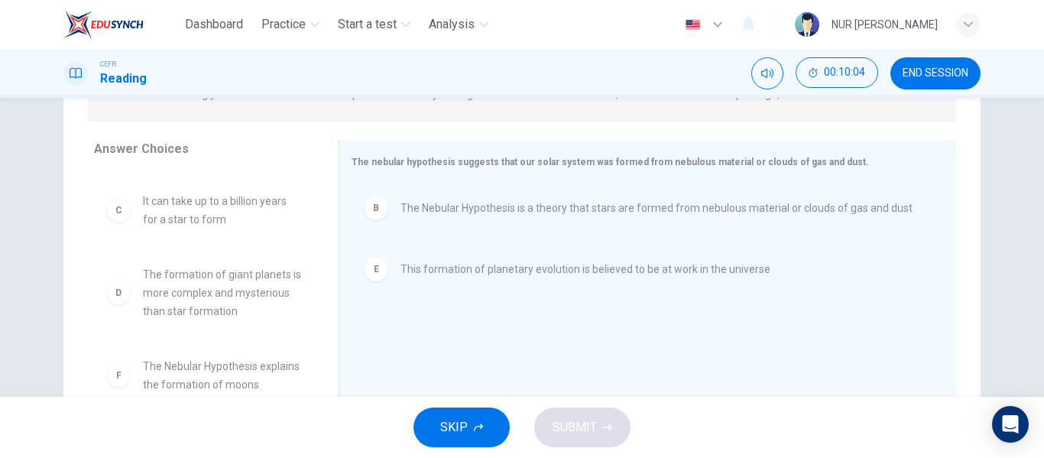
scroll to position [119, 0]
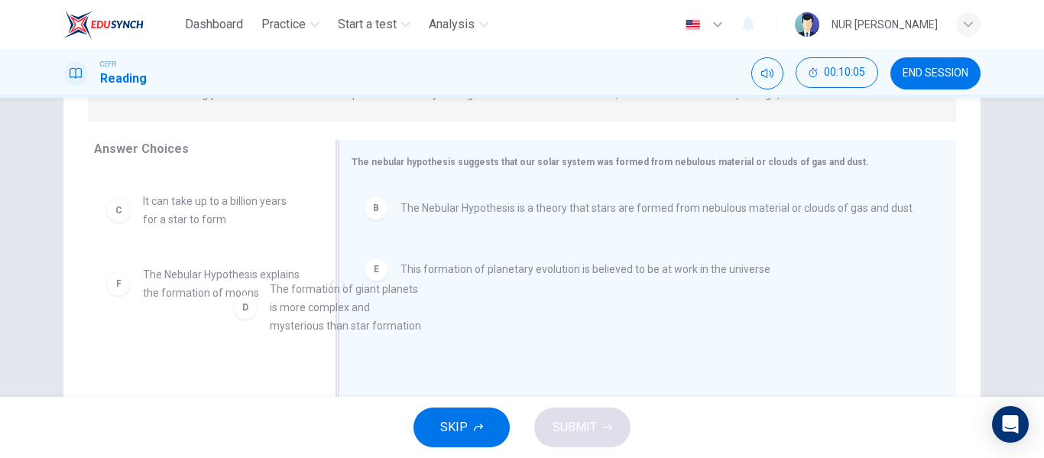
drag, startPoint x: 257, startPoint y: 265, endPoint x: 465, endPoint y: 323, distance: 215.8
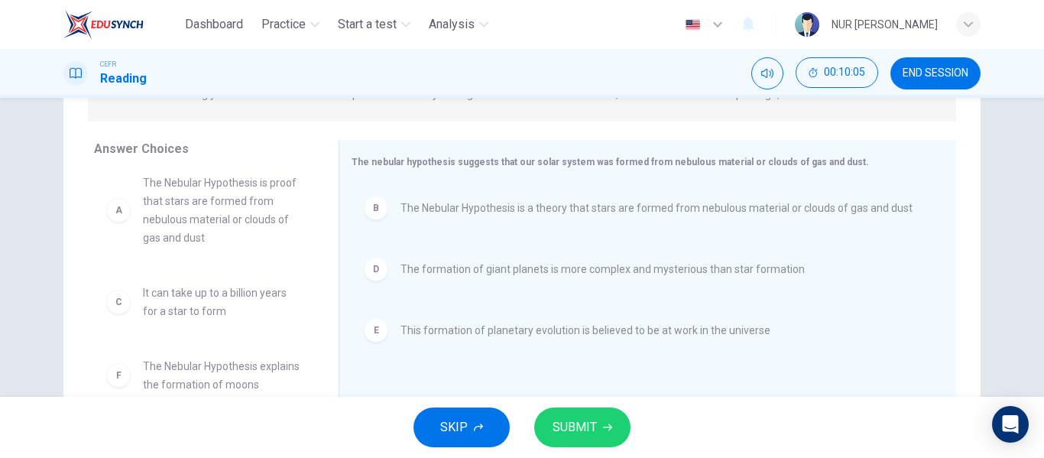
scroll to position [28, 0]
click at [598, 423] on button "SUBMIT" at bounding box center [582, 427] width 96 height 40
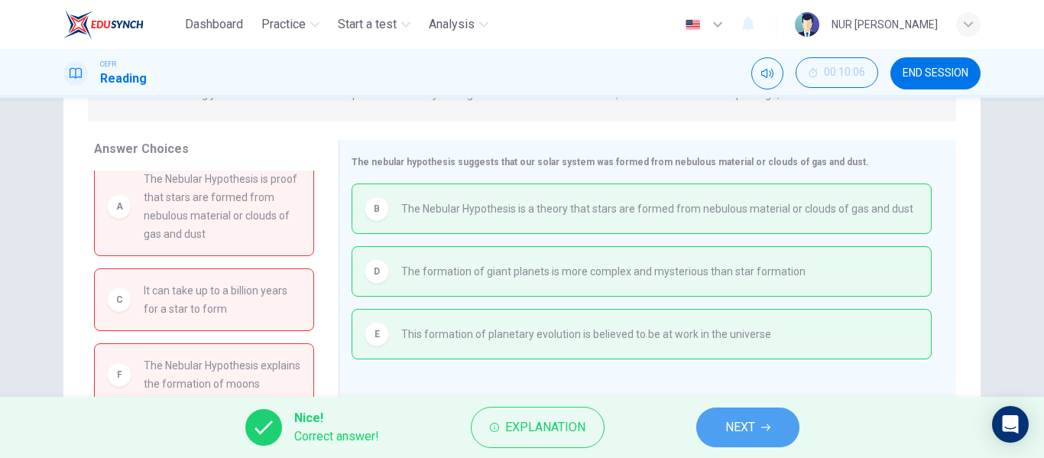
click at [769, 426] on icon "button" at bounding box center [765, 427] width 9 height 7
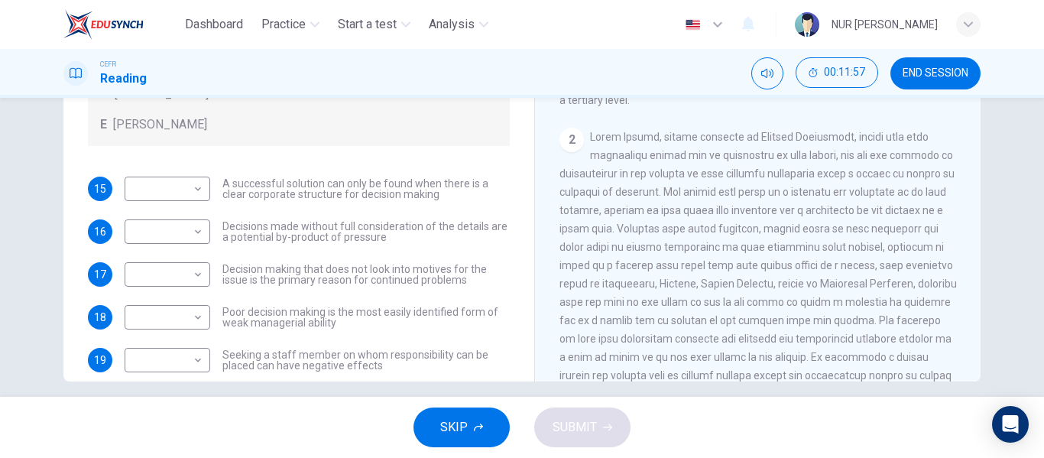
scroll to position [58, 0]
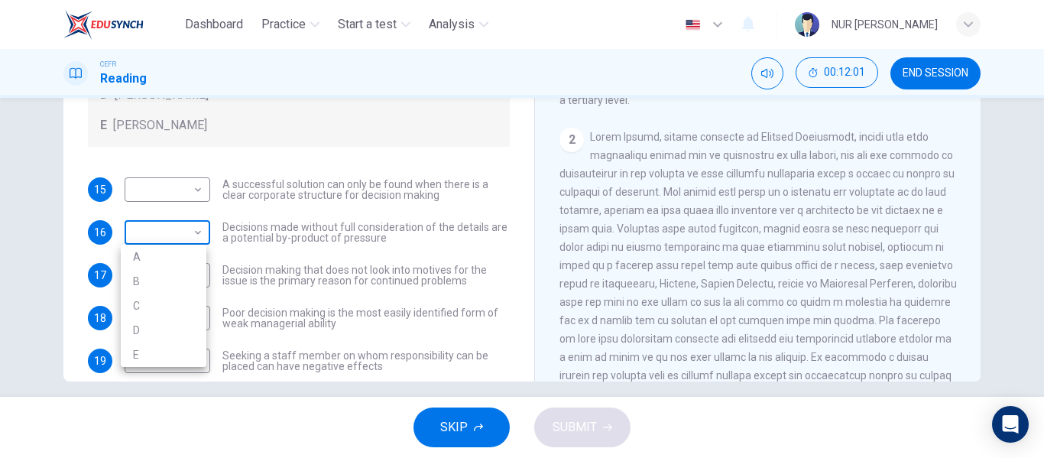
click at [174, 235] on body "Dashboard Practice Start a test Analysis English en ​ NUR [PERSON_NAME] Reading…" at bounding box center [522, 229] width 1044 height 458
click at [177, 248] on li "A" at bounding box center [164, 256] width 86 height 24
type input "A"
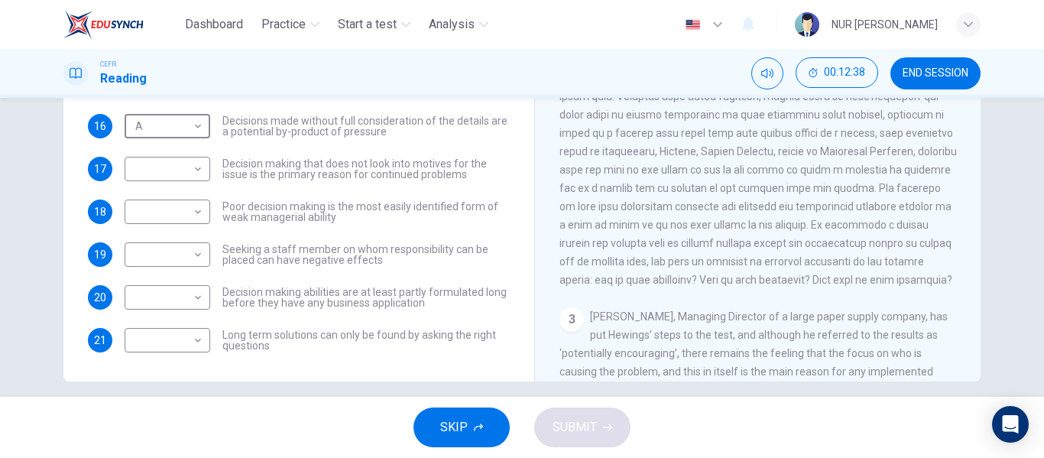
scroll to position [355, 0]
click at [196, 352] on body "Dashboard Practice Start a test Analysis English en ​ NUR [PERSON_NAME] Reading…" at bounding box center [522, 229] width 1044 height 458
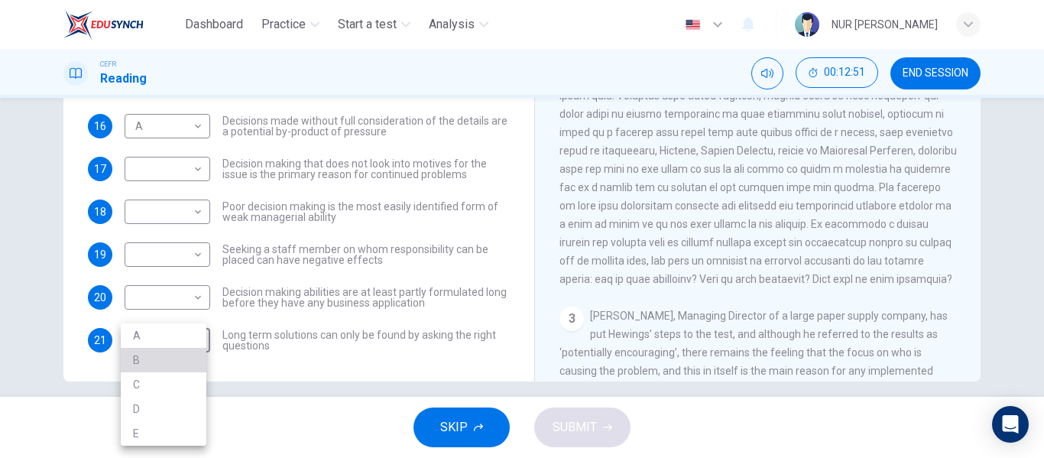
click at [183, 364] on li "B" at bounding box center [164, 360] width 86 height 24
type input "B"
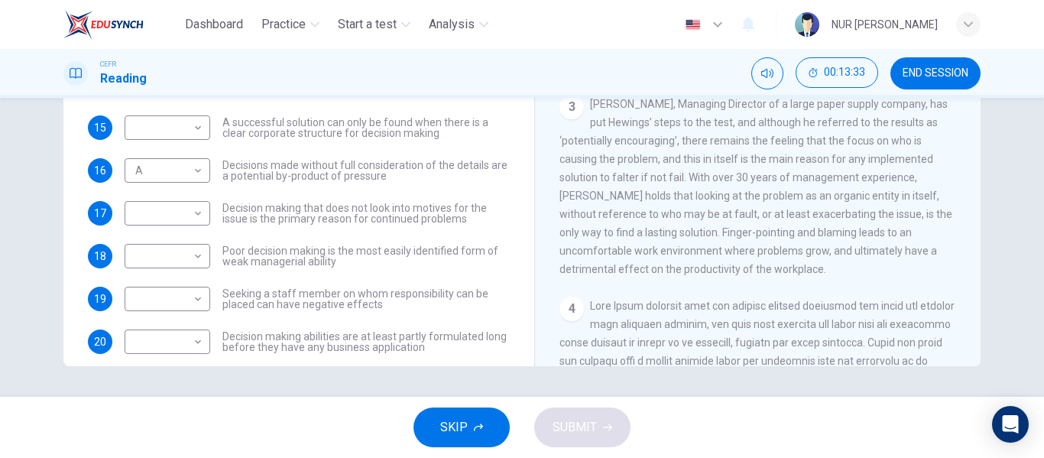
scroll to position [116, 0]
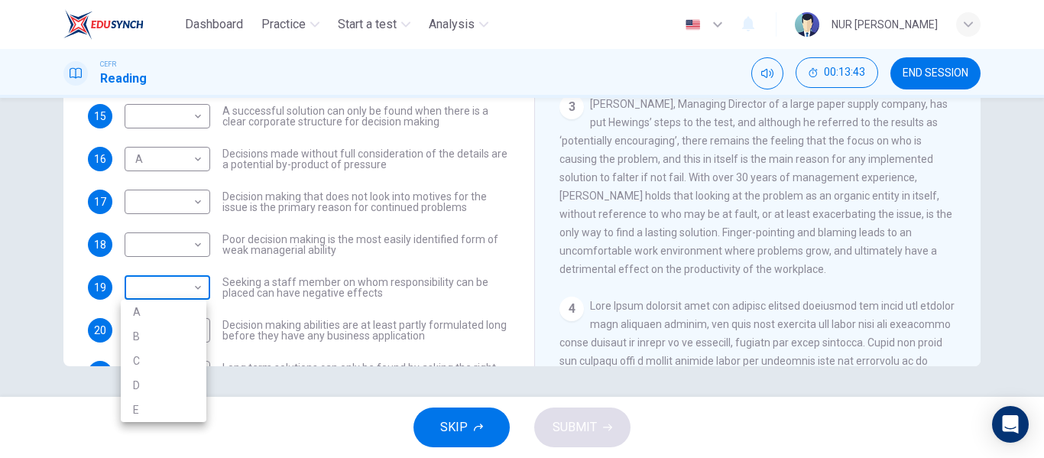
click at [193, 279] on body "Dashboard Practice Start a test Analysis English en ​ NUR [PERSON_NAME] Reading…" at bounding box center [522, 229] width 1044 height 458
click at [182, 359] on li "C" at bounding box center [164, 360] width 86 height 24
type input "C"
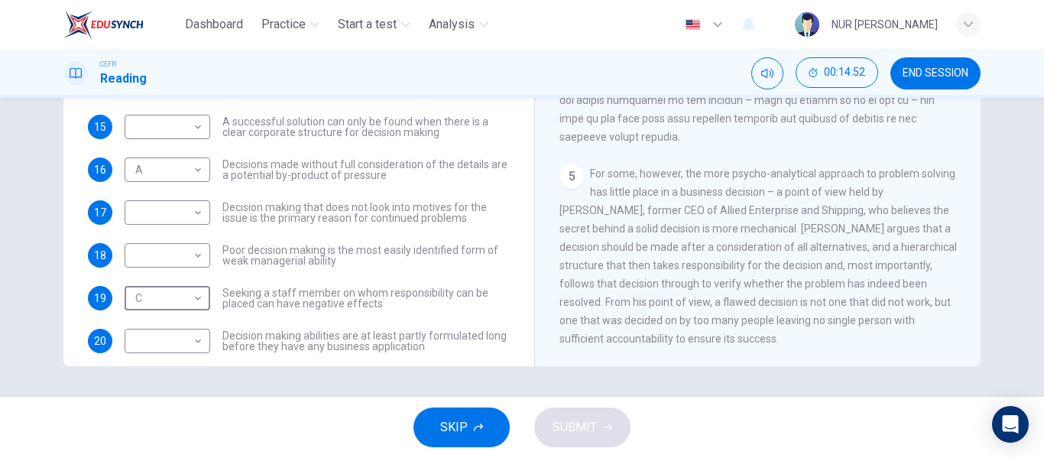
scroll to position [1115, 0]
click at [206, 131] on div "​ ​" at bounding box center [168, 127] width 86 height 24
click at [196, 125] on body "Dashboard Practice Start a test Analysis English en ​ NUR [PERSON_NAME] CEFR Re…" at bounding box center [522, 229] width 1044 height 458
click at [167, 251] on li "E" at bounding box center [164, 249] width 86 height 24
type input "E"
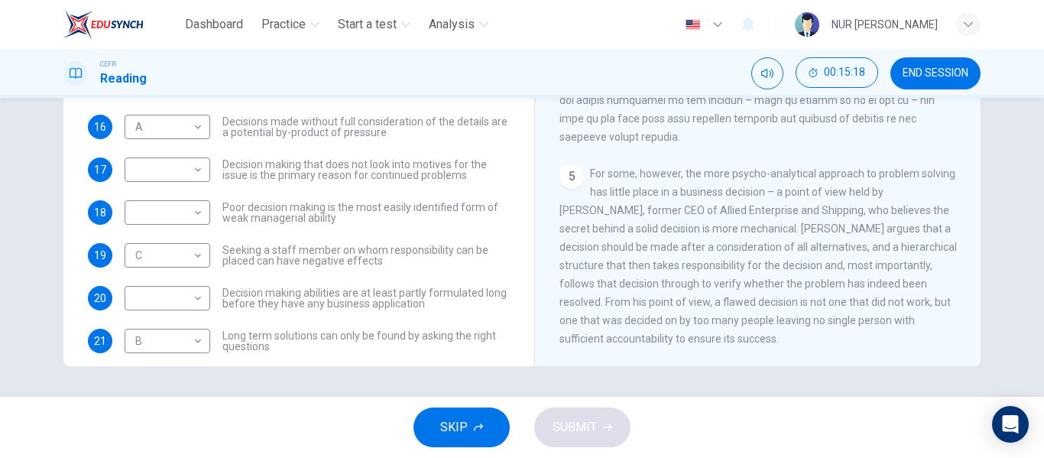
scroll to position [147, 0]
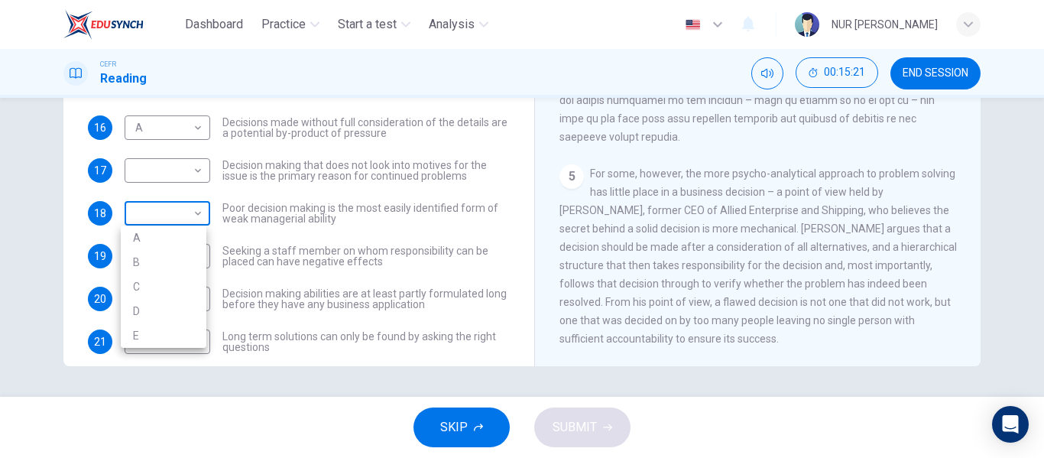
click at [186, 221] on body "Dashboard Practice Start a test Analysis English en ​ NUR [PERSON_NAME] Reading…" at bounding box center [522, 229] width 1044 height 458
click at [182, 329] on li "E" at bounding box center [164, 335] width 86 height 24
type input "E"
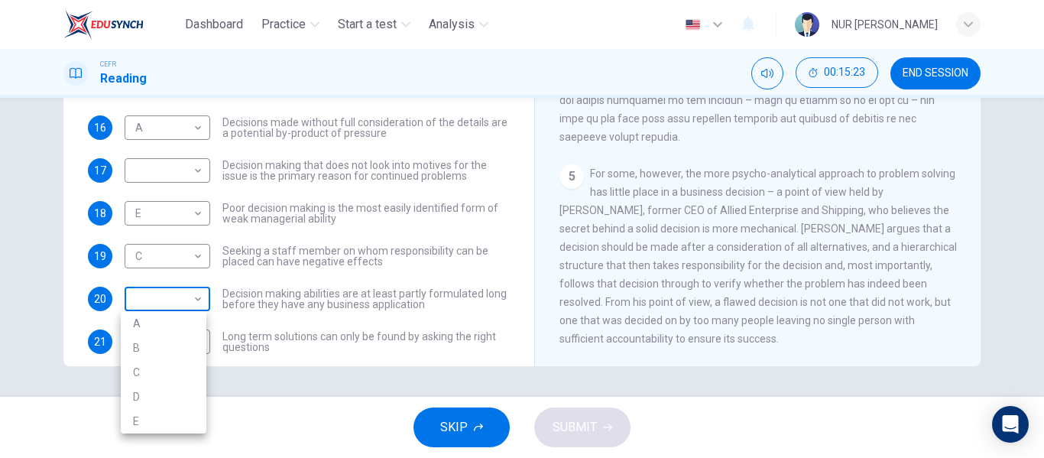
click at [195, 306] on body "Dashboard Practice Start a test Analysis English en ​ NUR [PERSON_NAME] CEFR Re…" at bounding box center [522, 229] width 1044 height 458
click at [182, 389] on li "D" at bounding box center [164, 396] width 86 height 24
type input "D"
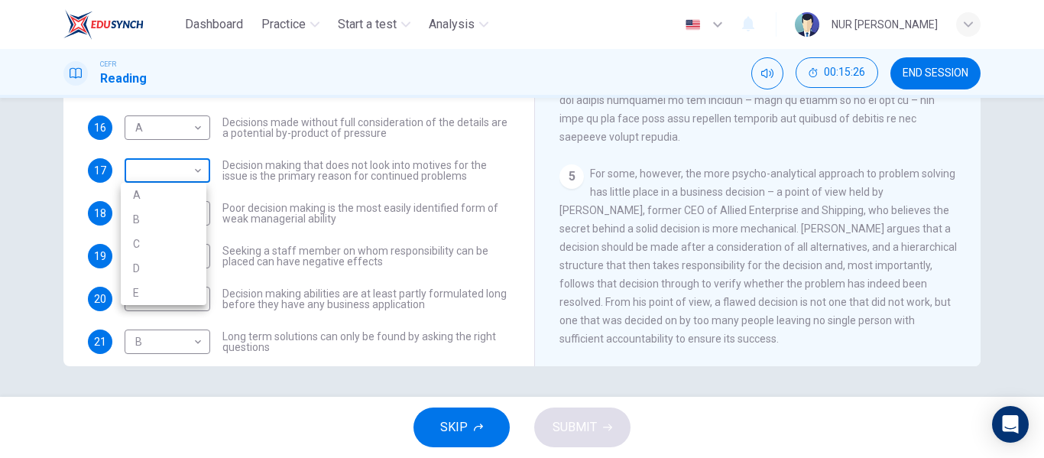
click at [189, 167] on body "Dashboard Practice Start a test Analysis English en ​ NUR [PERSON_NAME] Reading…" at bounding box center [522, 229] width 1044 height 458
click at [697, 213] on div at bounding box center [522, 229] width 1044 height 458
click at [697, 213] on div "5 For some, however, the more psycho-analytical approach to problem solving has…" at bounding box center [757, 255] width 397 height 183
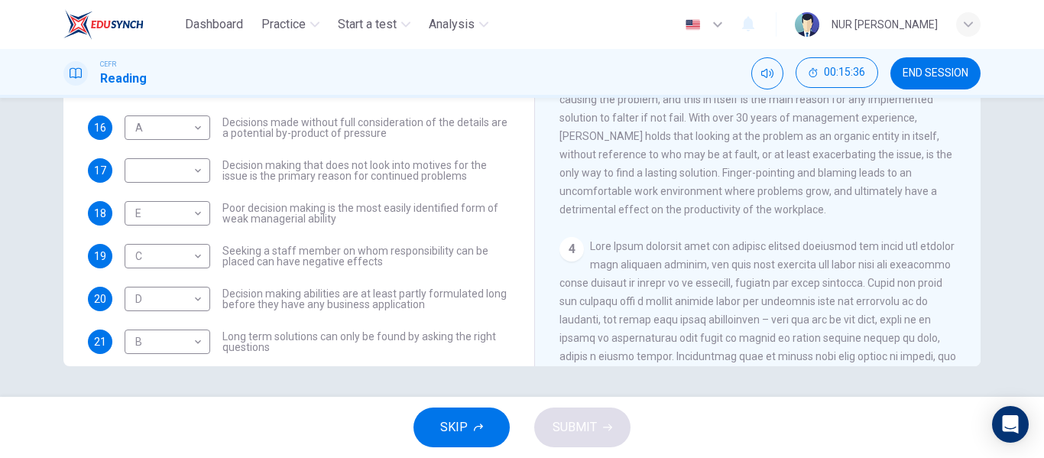
scroll to position [611, 0]
click at [179, 173] on body "Dashboard Practice Start a test Analysis English en ​ NUR [PERSON_NAME] Reading…" at bounding box center [522, 229] width 1044 height 458
click at [185, 240] on li "C" at bounding box center [164, 244] width 86 height 24
type input "C"
click at [603, 431] on icon "button" at bounding box center [607, 427] width 9 height 9
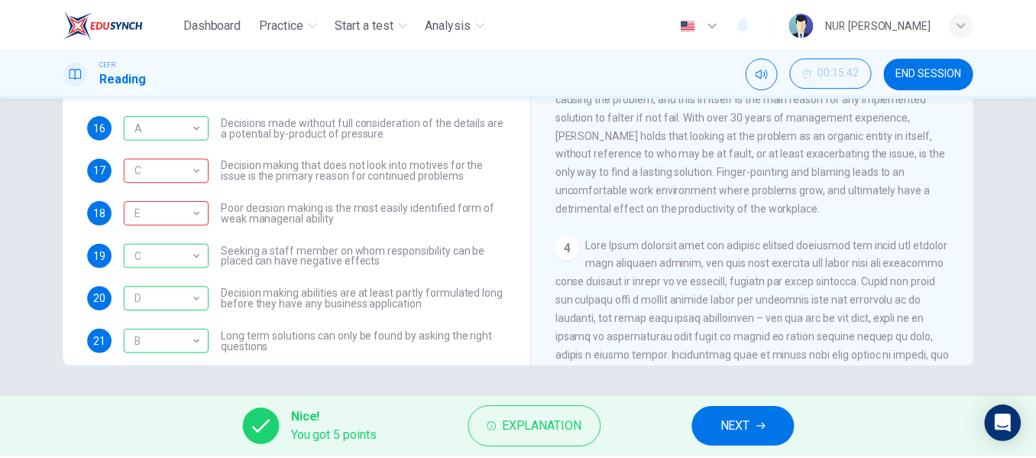
scroll to position [73, 0]
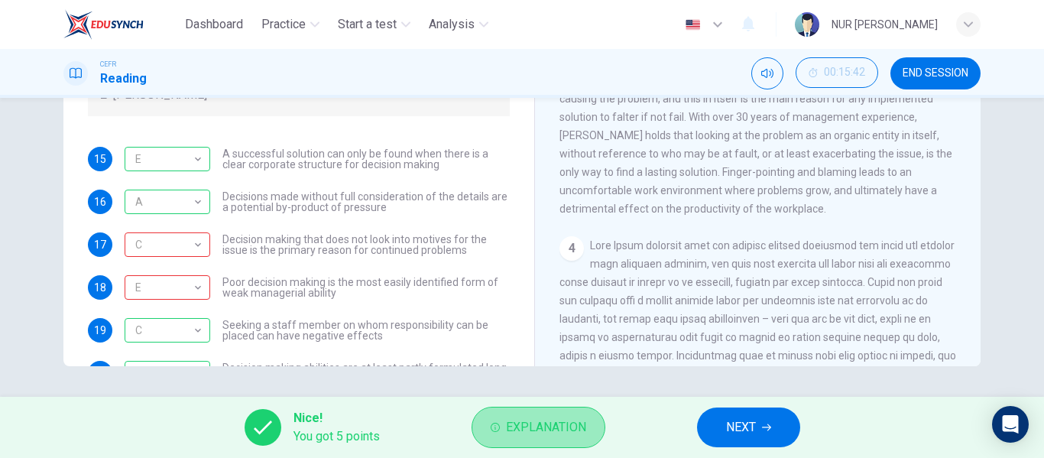
click at [549, 423] on span "Explanation" at bounding box center [546, 426] width 80 height 21
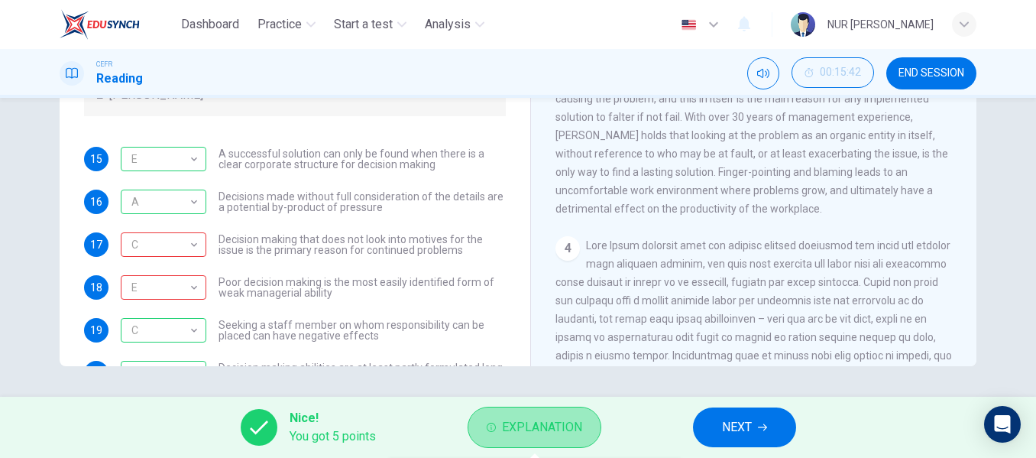
click at [549, 423] on span "Explanation" at bounding box center [542, 426] width 80 height 21
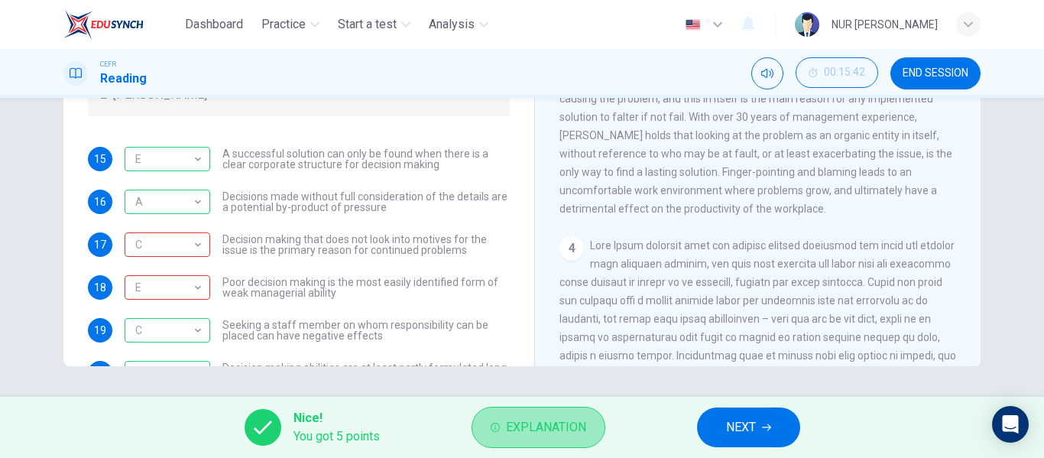
click at [520, 419] on span "Explanation" at bounding box center [546, 426] width 80 height 21
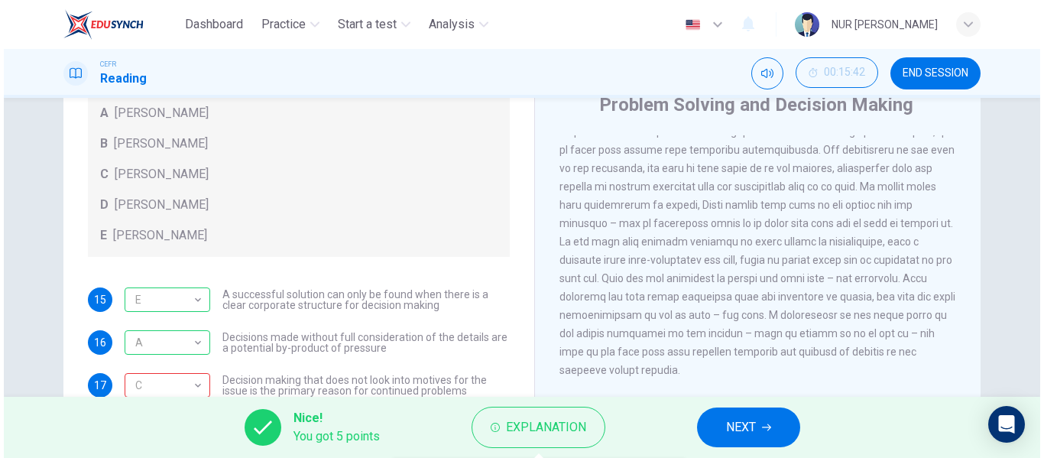
scroll to position [293, 0]
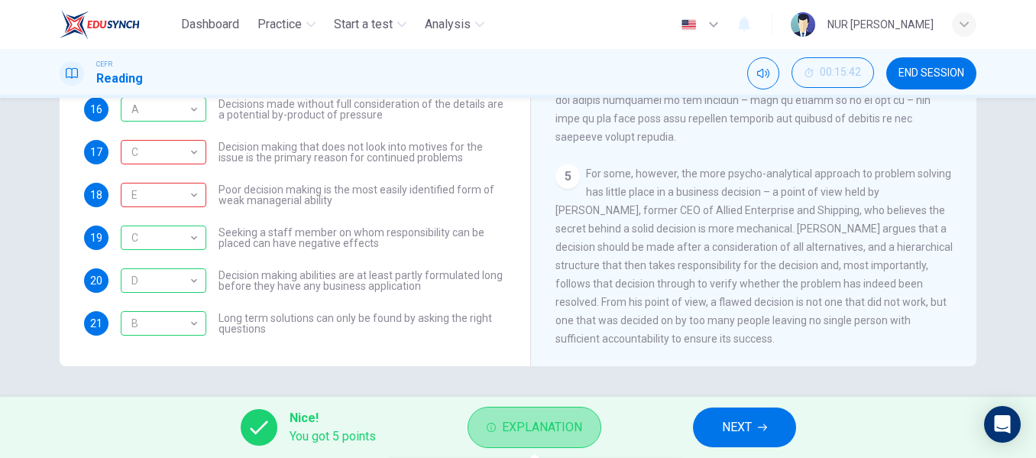
click at [490, 416] on button "Explanation" at bounding box center [535, 426] width 134 height 41
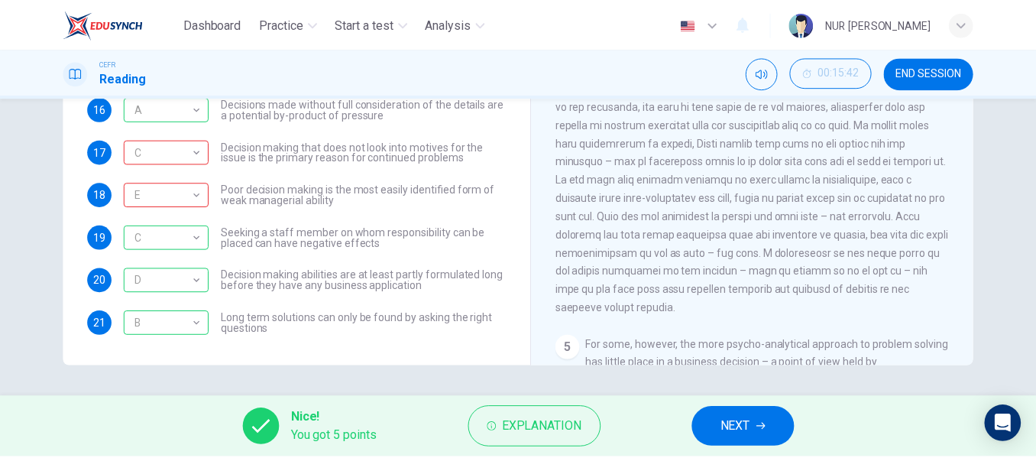
scroll to position [1008, 0]
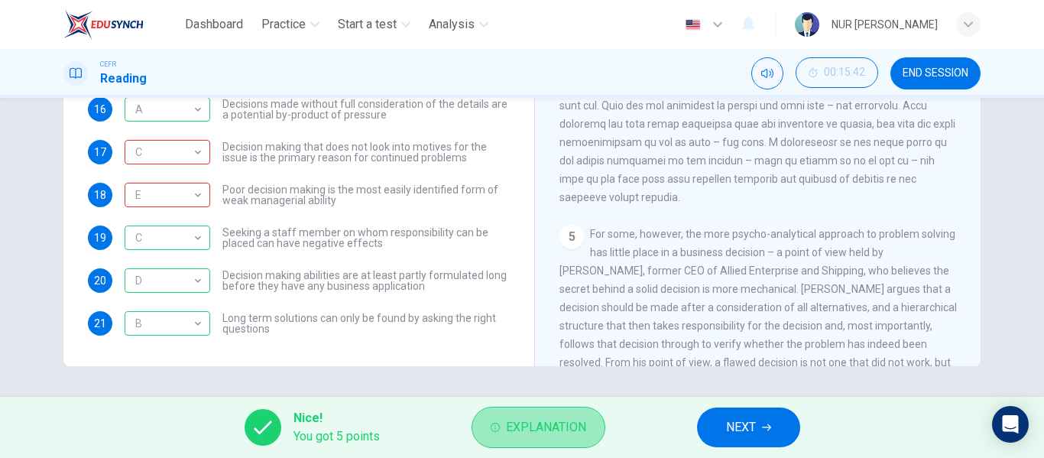
click at [536, 418] on span "Explanation" at bounding box center [546, 426] width 80 height 21
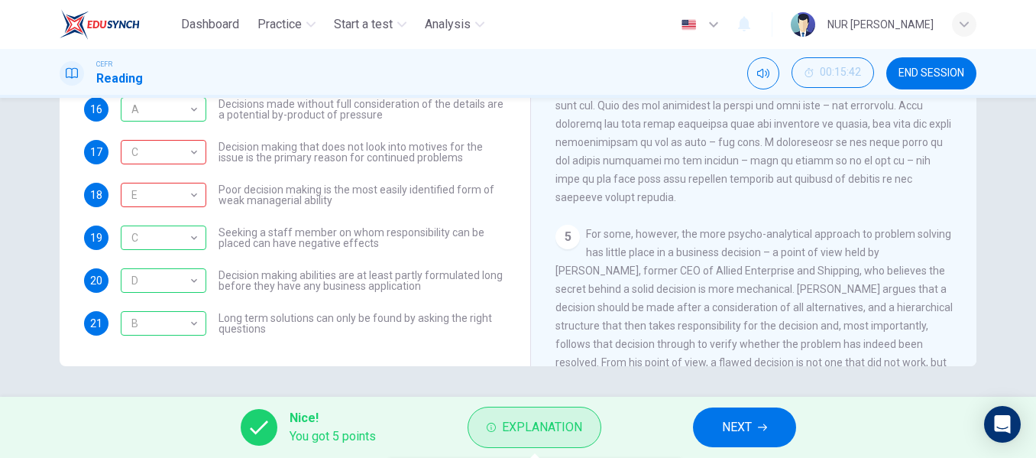
click at [594, 412] on button "Explanation" at bounding box center [535, 426] width 134 height 41
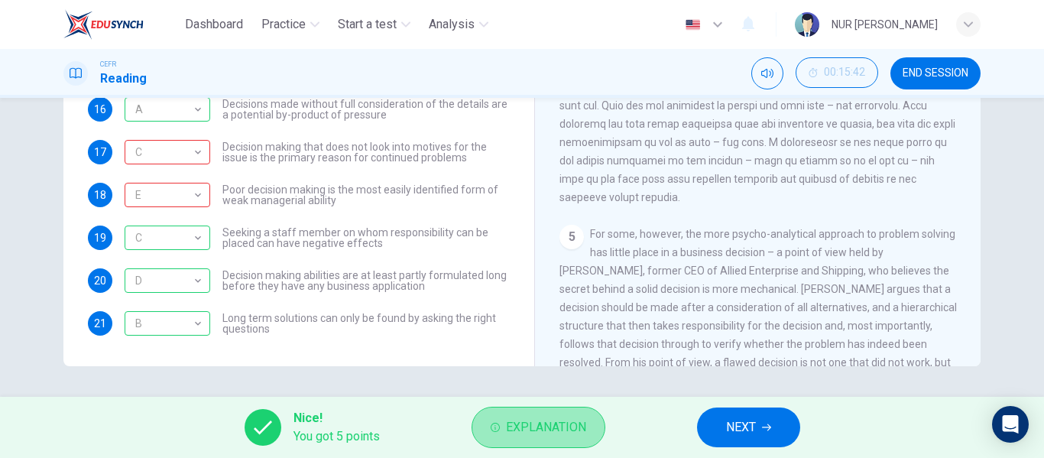
click at [594, 412] on button "Explanation" at bounding box center [538, 426] width 134 height 41
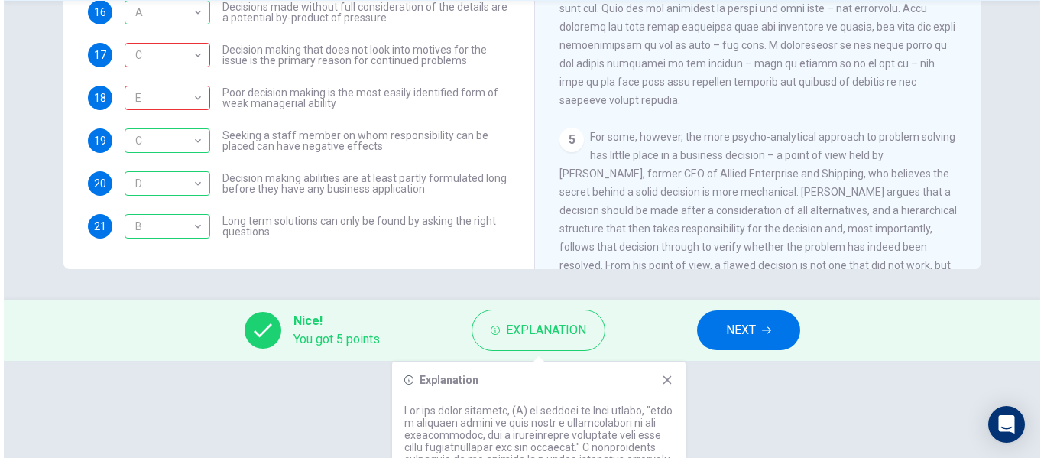
scroll to position [0, 0]
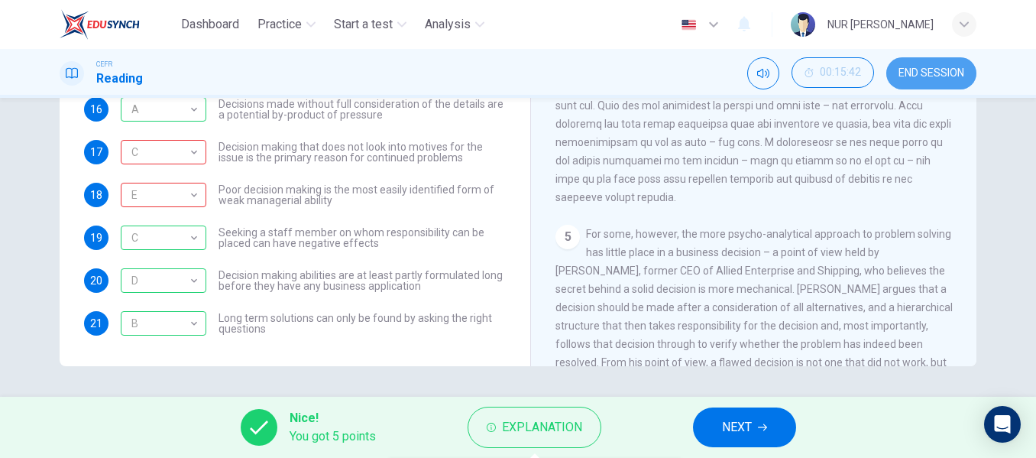
click at [940, 69] on span "END SESSION" at bounding box center [932, 73] width 66 height 12
